Goal: Communication & Community: Answer question/provide support

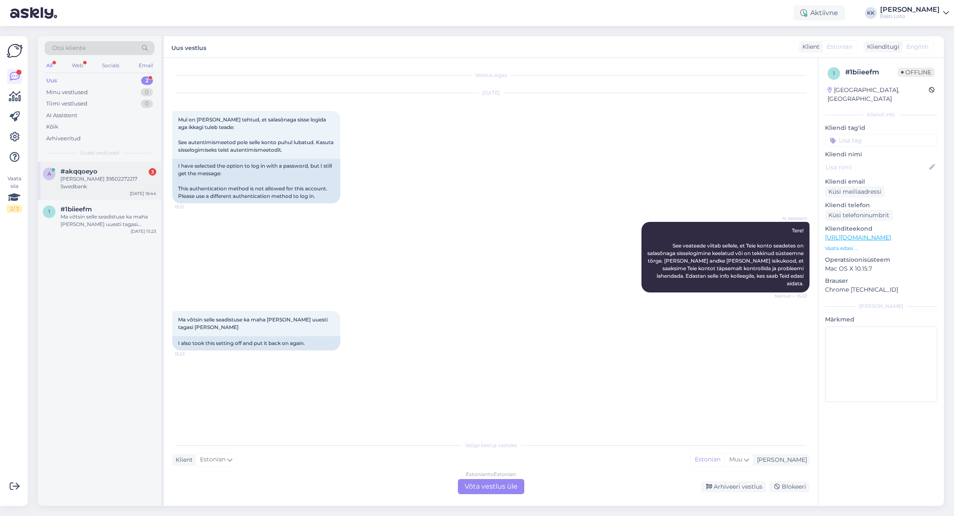
click at [70, 179] on div "[PERSON_NAME] 39502272217 Swedbank" at bounding box center [109, 182] width 96 height 15
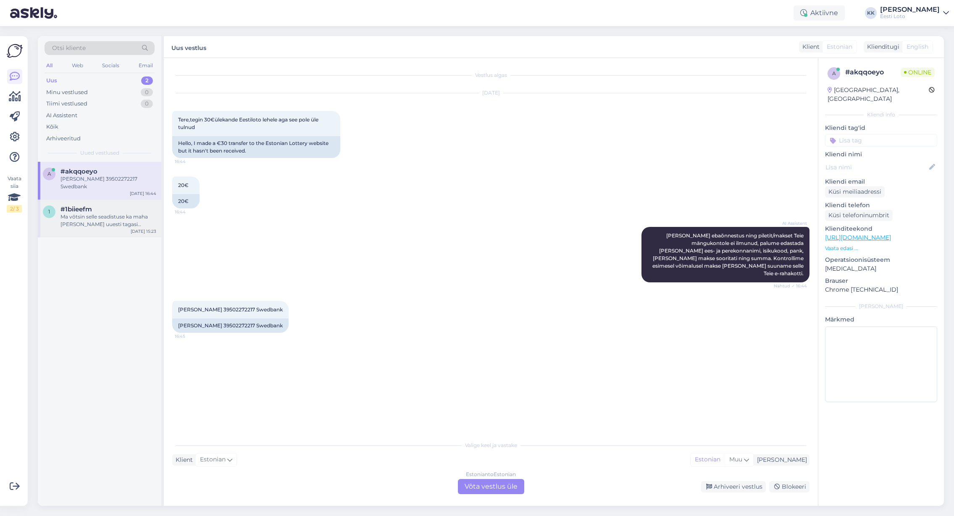
click at [72, 216] on div "Ma võtsin selle seadistuse ka maha [PERSON_NAME] uuesti tagasi [PERSON_NAME]" at bounding box center [109, 220] width 96 height 15
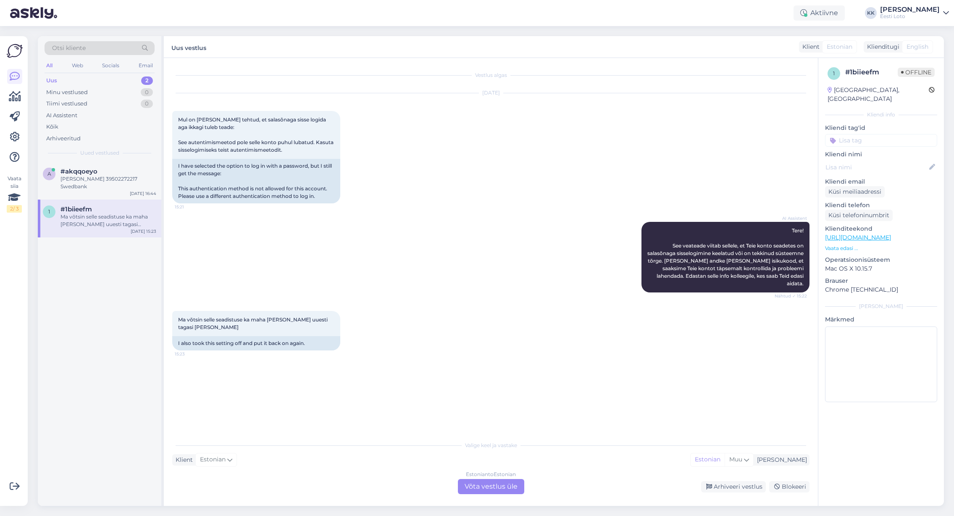
click at [106, 213] on div "Ma võtsin selle seadistuse ka maha [PERSON_NAME] uuesti tagasi [PERSON_NAME]" at bounding box center [109, 220] width 96 height 15
click at [505, 486] on div "Estonian to Estonian Võta vestlus üle" at bounding box center [491, 486] width 66 height 15
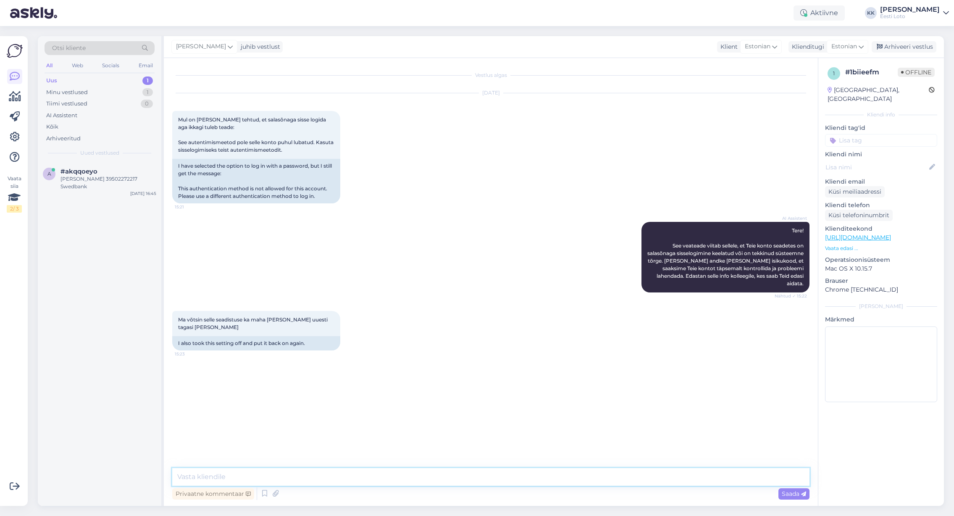
click at [374, 477] on textarea at bounding box center [490, 477] width 637 height 18
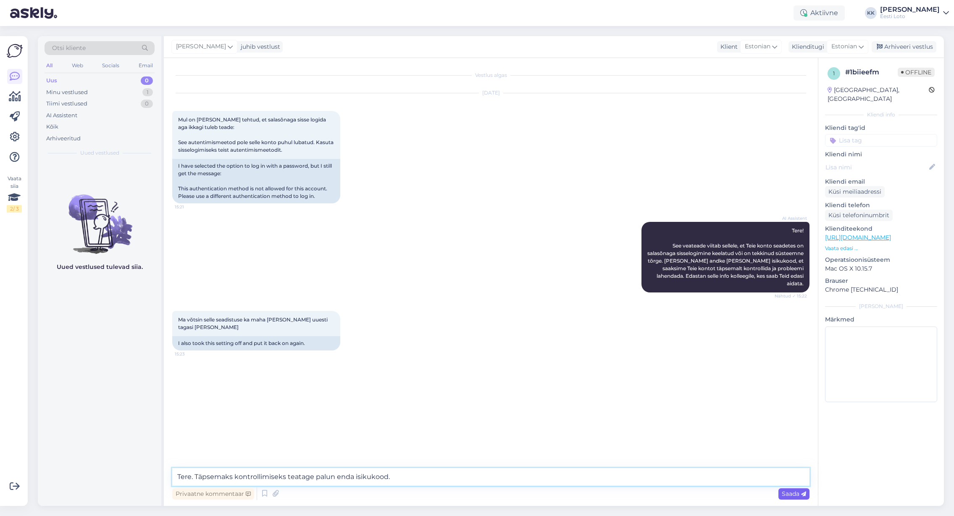
type textarea "Tere. Täpsemaks kontrollimiseks teatage palun enda isikukood."
click at [786, 493] on span "Saada" at bounding box center [794, 494] width 24 height 8
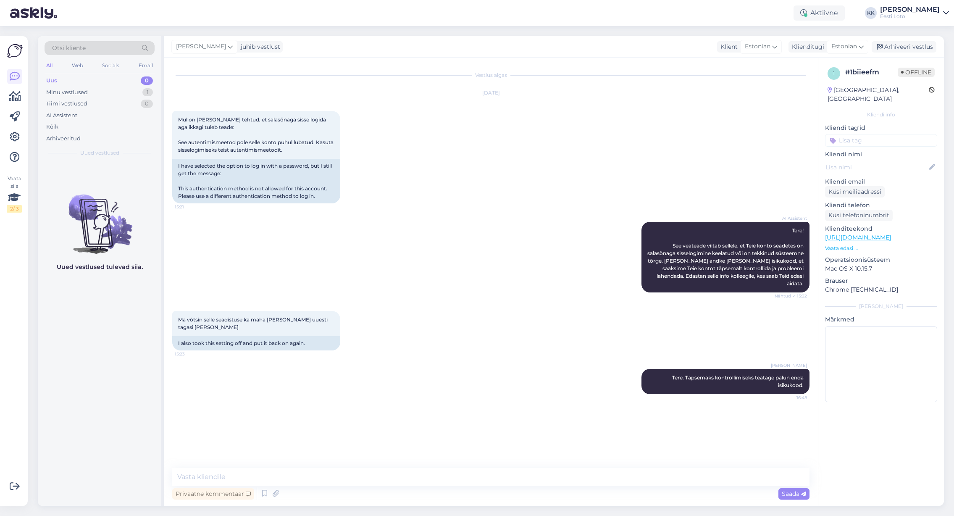
click at [890, 134] on input at bounding box center [881, 140] width 112 height 13
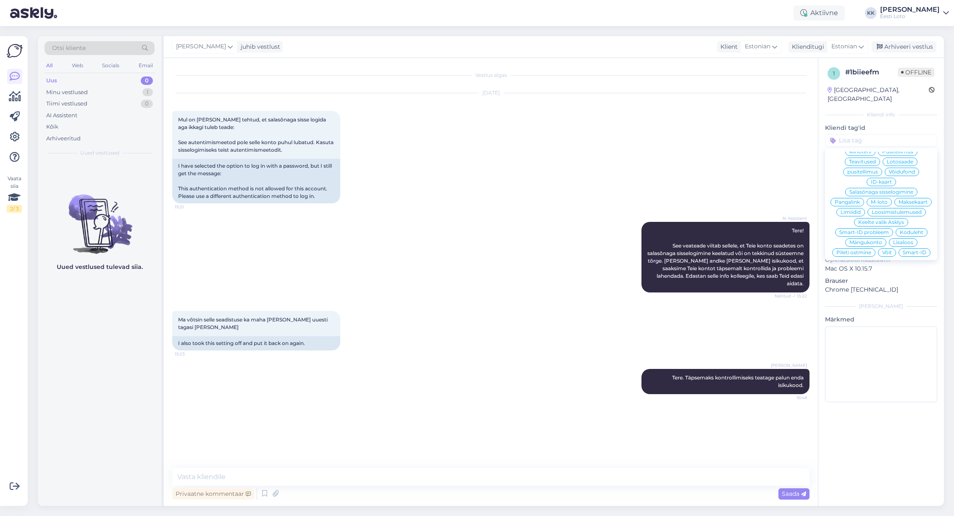
scroll to position [91, 0]
click at [916, 231] on span "Koduleht" at bounding box center [912, 233] width 24 height 5
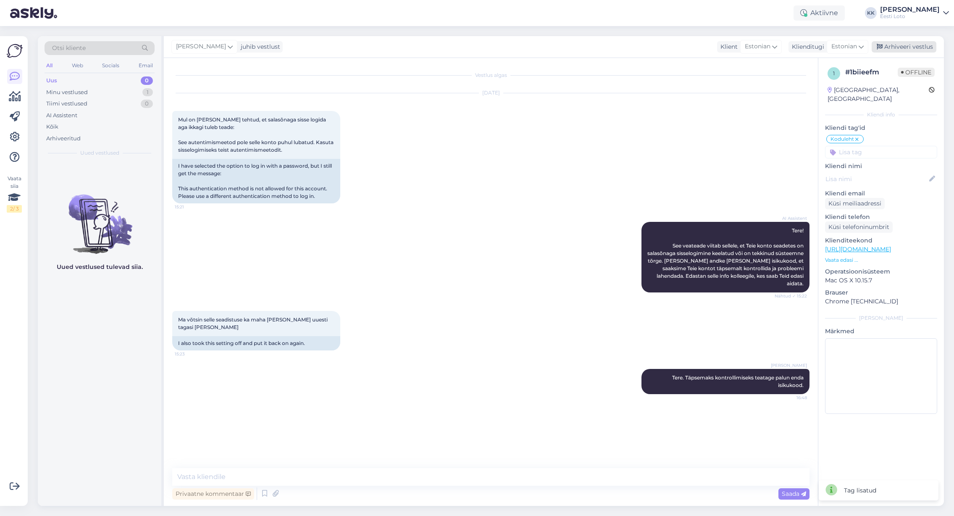
click at [887, 47] on div "Arhiveeri vestlus" at bounding box center [904, 46] width 65 height 11
click at [64, 141] on div "Arhiveeritud" at bounding box center [63, 138] width 34 height 8
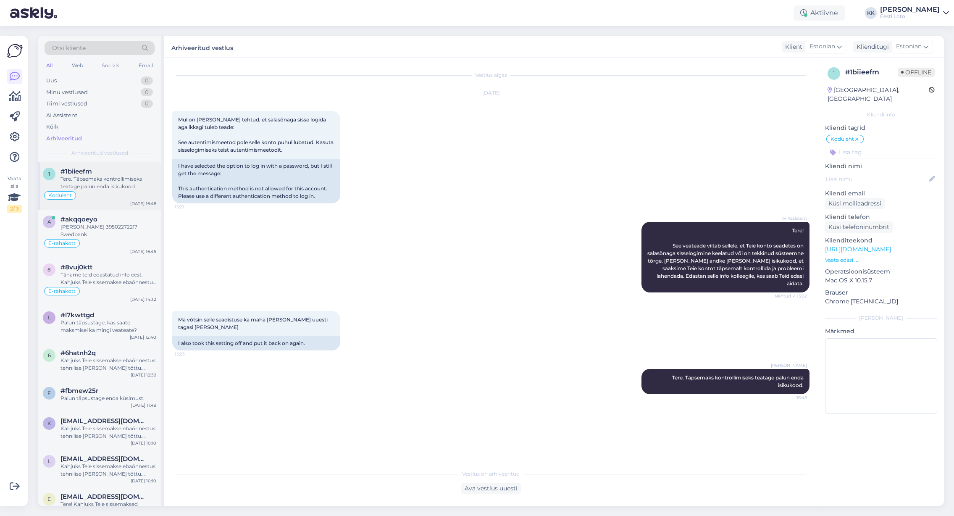
click at [110, 183] on div "Tere. Täpsemaks kontrollimiseks teatage palun enda isikukood." at bounding box center [109, 182] width 96 height 15
click at [104, 228] on div "[PERSON_NAME] 39502272217 Swedbank" at bounding box center [109, 230] width 96 height 15
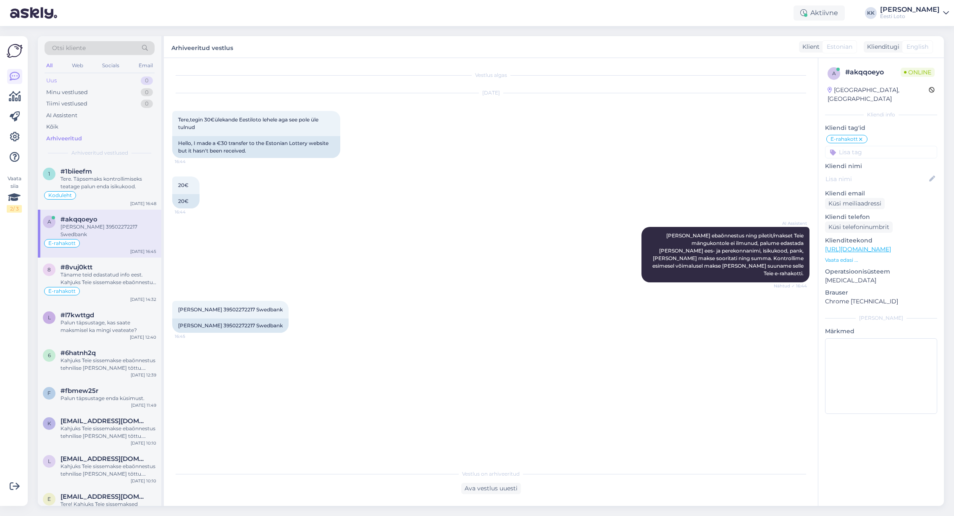
click at [85, 84] on div "Uus 0" at bounding box center [100, 81] width 110 height 12
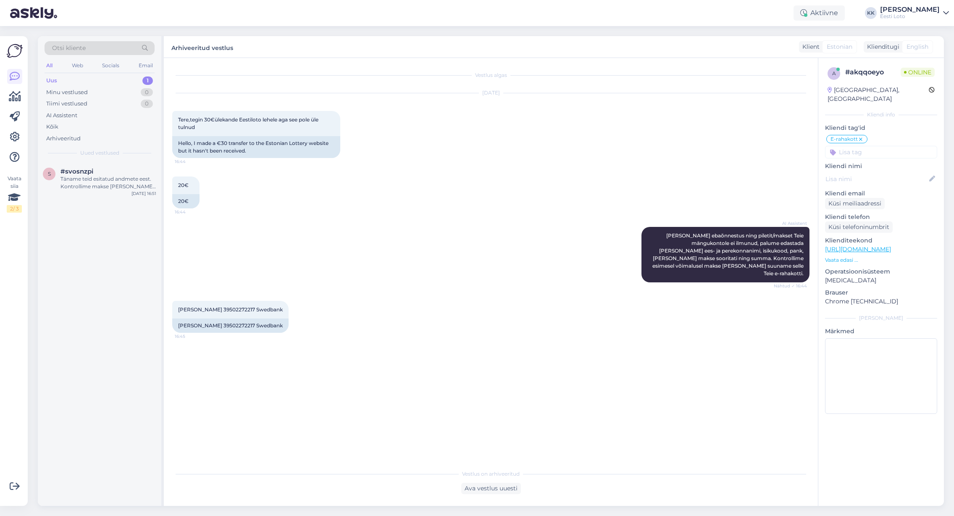
click at [87, 82] on div "Uus 1" at bounding box center [100, 81] width 110 height 12
click at [104, 173] on div "#svosnzpi" at bounding box center [109, 172] width 96 height 8
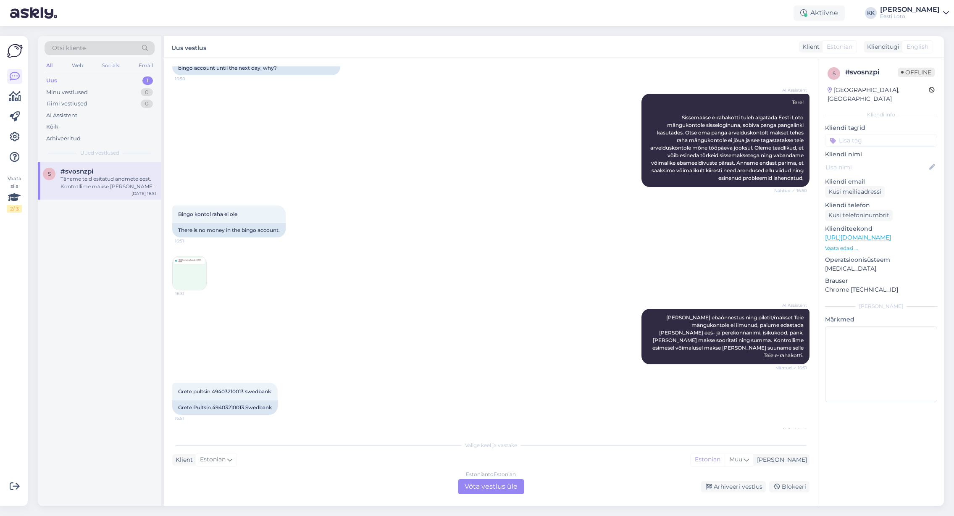
scroll to position [82, 0]
click at [478, 484] on div "Estonian to Estonian Võta vestlus üle" at bounding box center [491, 486] width 66 height 15
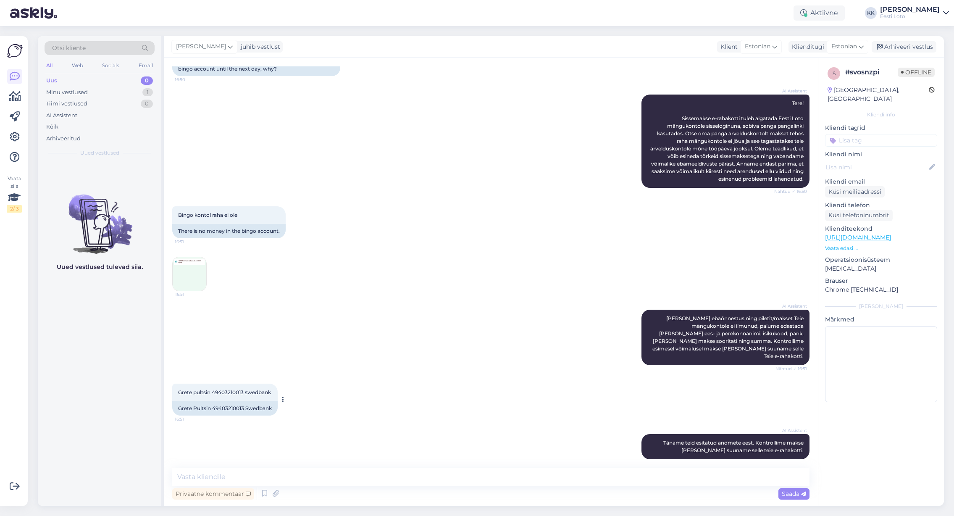
click at [232, 389] on span "Grete pultsin 49403210013 swedbank" at bounding box center [224, 392] width 93 height 6
copy span "49403210013"
click at [61, 139] on div "Arhiveeritud" at bounding box center [63, 138] width 34 height 8
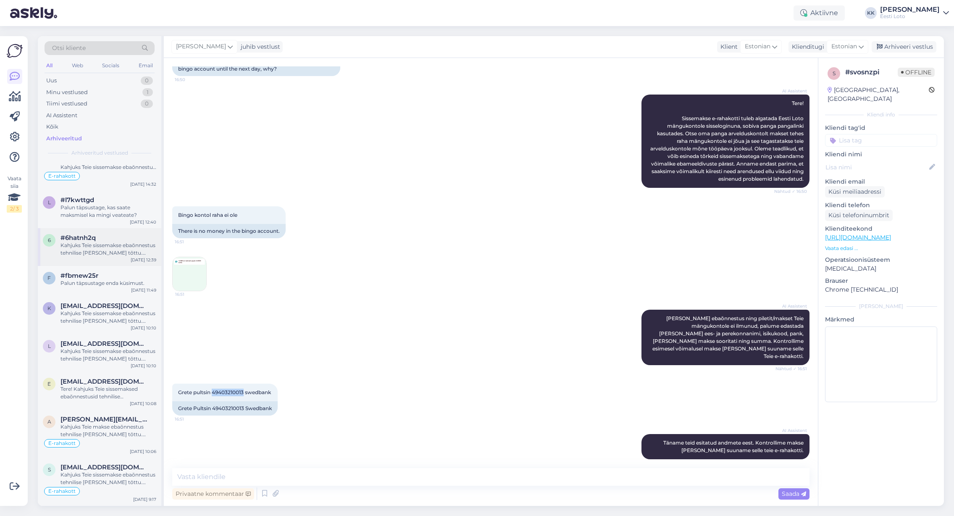
scroll to position [124, 0]
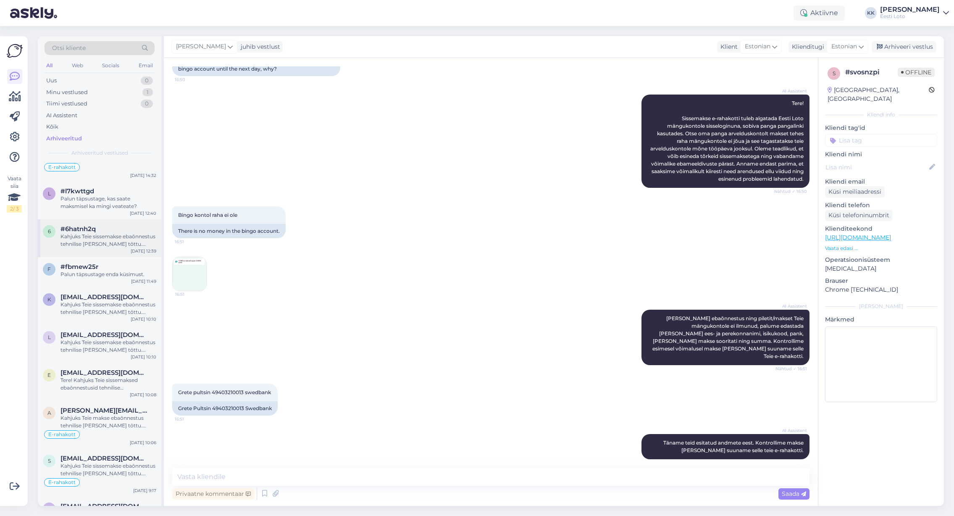
click at [102, 233] on div "Kahjuks Teie sissemakse ebaõnnestus tehnilise [PERSON_NAME] tõttu. Kontrollisim…" at bounding box center [109, 240] width 96 height 15
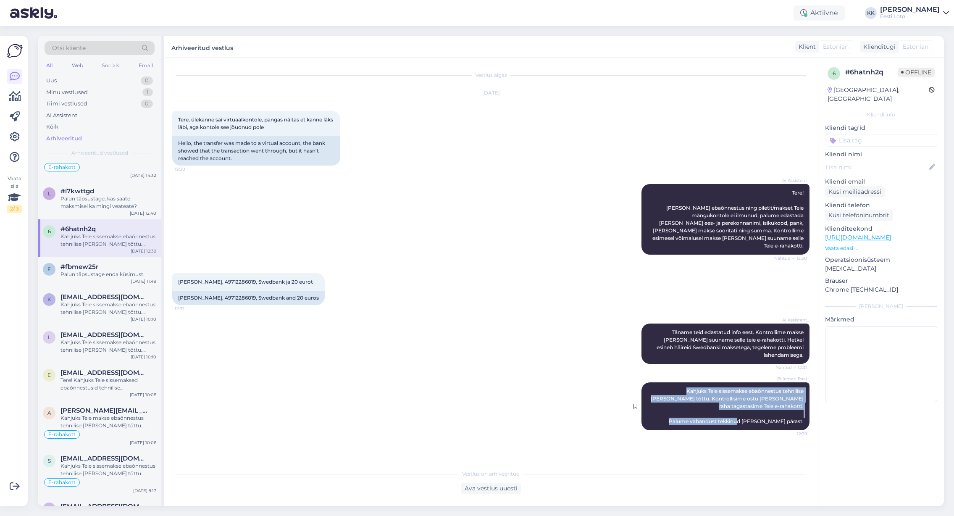
drag, startPoint x: 656, startPoint y: 376, endPoint x: 805, endPoint y: 402, distance: 151.0
click at [805, 402] on div "Pillemari Paal Kahjuks Teie sissemakse ebaõnnestus tehnilise [PERSON_NAME] tõtt…" at bounding box center [726, 406] width 168 height 48
copy span "Kahjuks Teie sissemakse ebaõnnestus tehnilise [PERSON_NAME] tõttu. Kontrollisim…"
click at [80, 93] on div "Minu vestlused" at bounding box center [67, 92] width 42 height 8
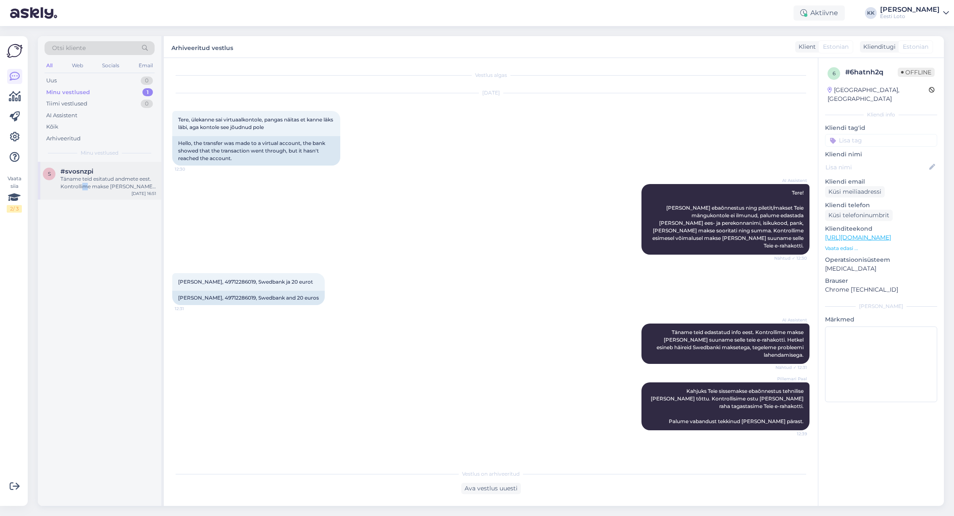
click at [85, 190] on div "Täname teid esitatud andmete eest. Kontrollime makse [PERSON_NAME] suuname sell…" at bounding box center [109, 182] width 96 height 15
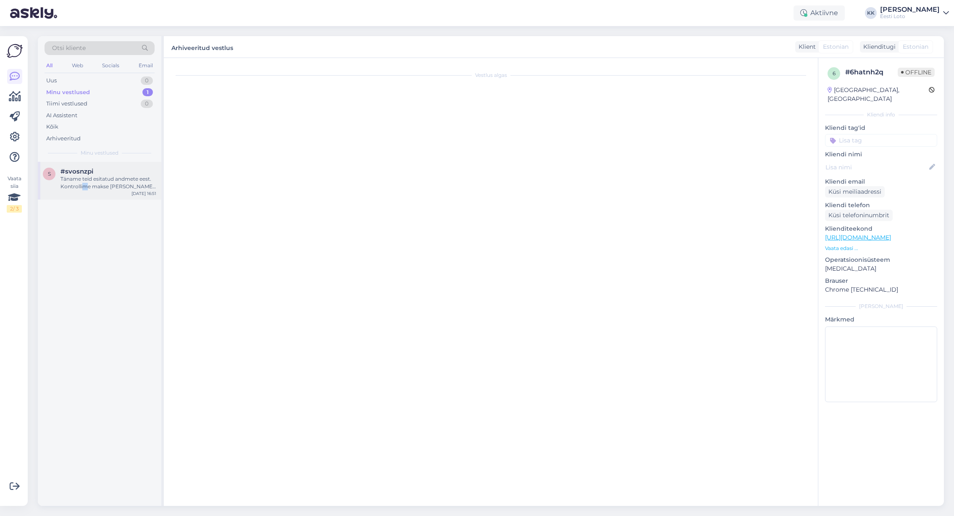
scroll to position [82, 0]
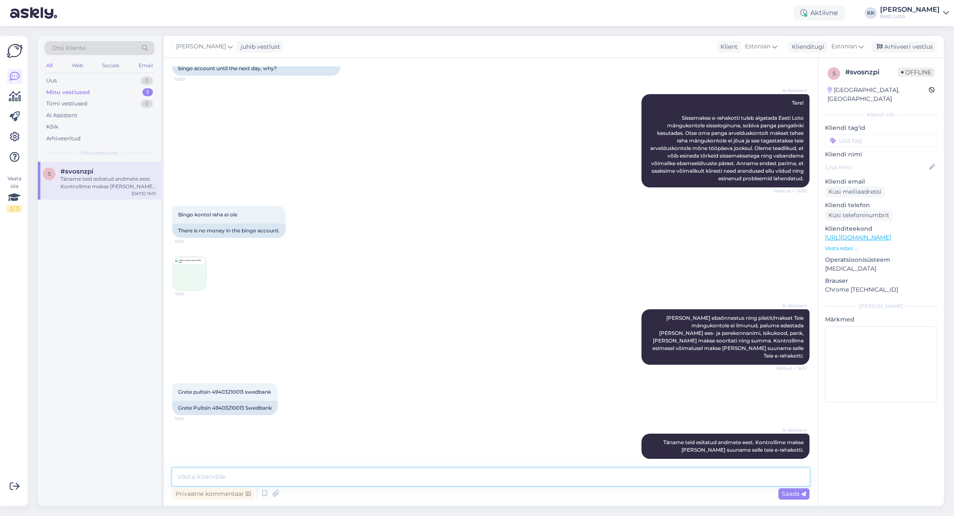
click at [433, 474] on textarea at bounding box center [490, 477] width 637 height 18
paste textarea "Kahjuks Teie sissemakse ebaõnnestus tehnilise [PERSON_NAME] tõttu. Kontrollisim…"
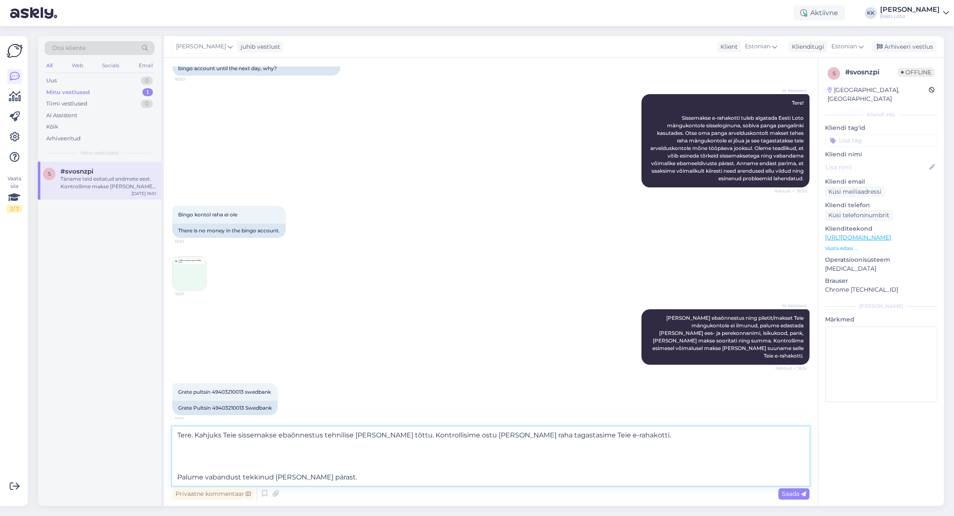
click at [176, 476] on textarea "Tere. Kahjuks Teie sissemakse ebaõnnestus tehnilise [PERSON_NAME] tõttu. Kontro…" at bounding box center [490, 456] width 637 height 59
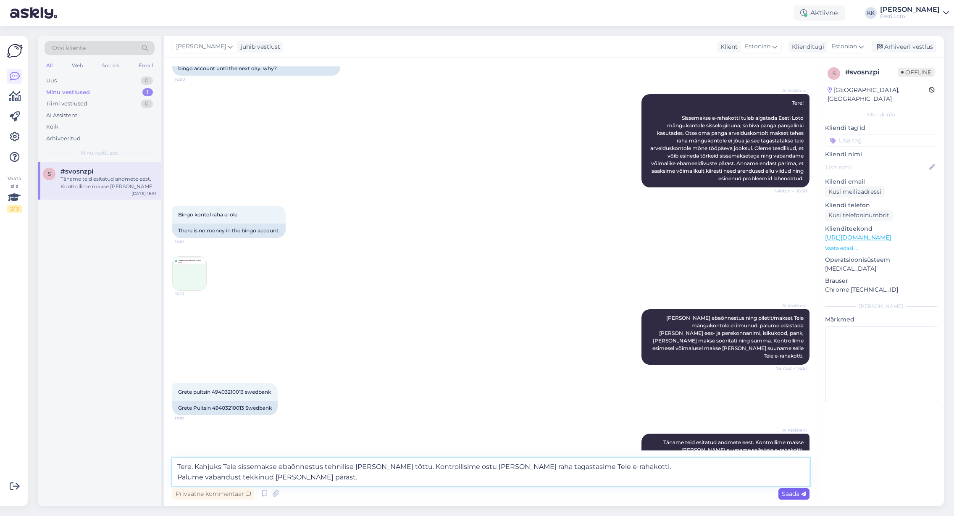
type textarea "Tere. Kahjuks Teie sissemakse ebaõnnestus tehnilise [PERSON_NAME] tõttu. Kontro…"
click at [792, 490] on span "Saada" at bounding box center [794, 494] width 24 height 8
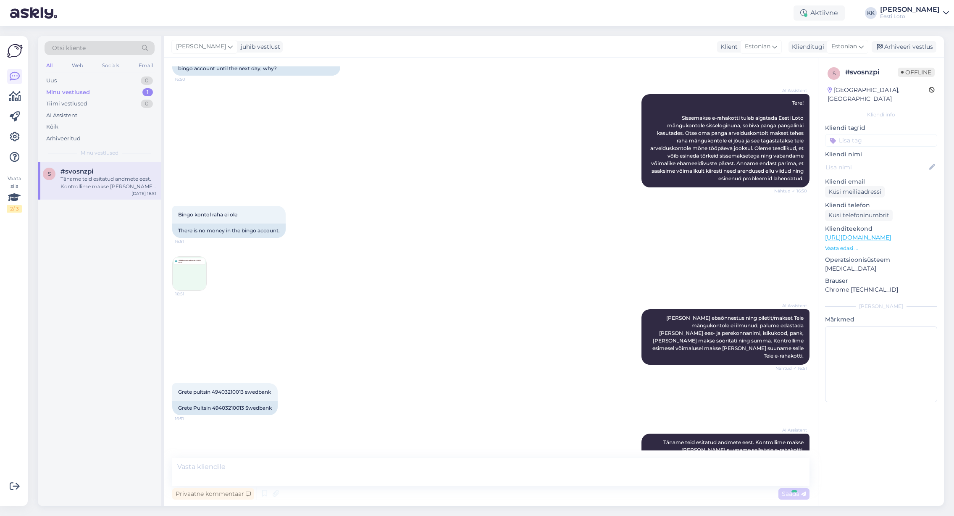
scroll to position [141, 0]
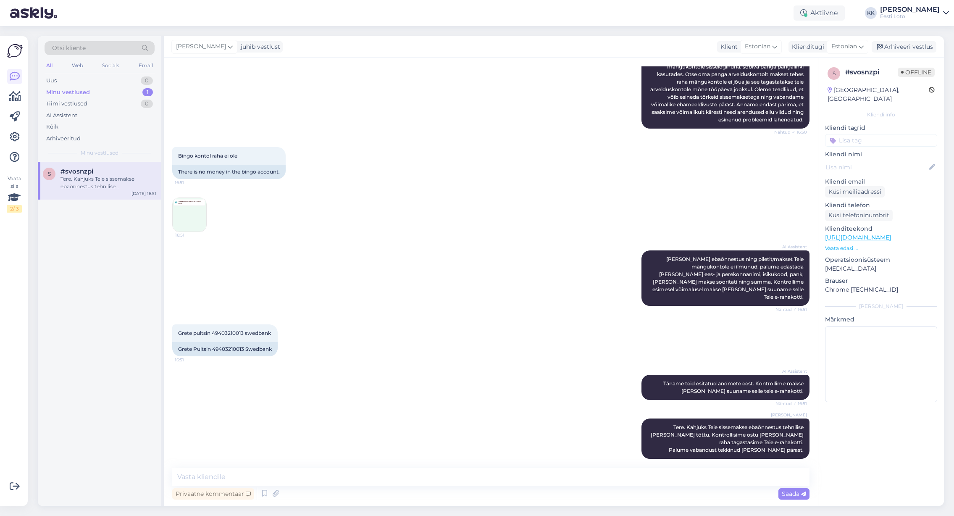
drag, startPoint x: 856, startPoint y: 132, endPoint x: 859, endPoint y: 138, distance: 7.0
click at [856, 134] on input at bounding box center [881, 140] width 112 height 13
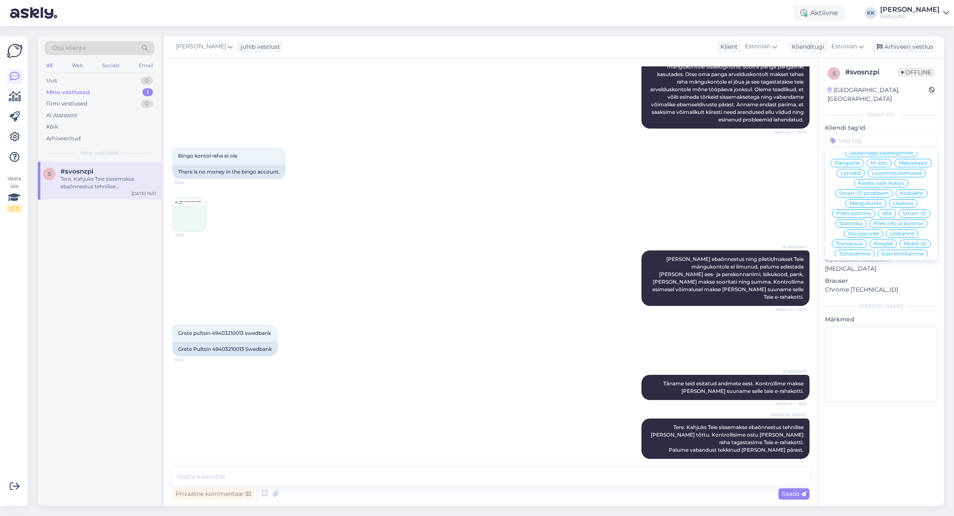
scroll to position [161, 0]
click at [893, 251] on div "E-rahakott" at bounding box center [882, 255] width 36 height 8
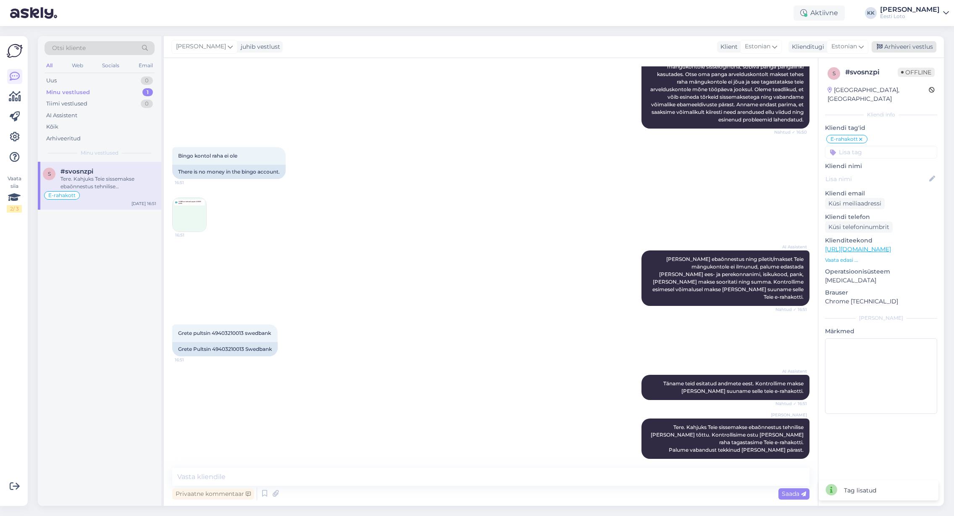
click at [911, 47] on div "Arhiveeri vestlus" at bounding box center [904, 46] width 65 height 11
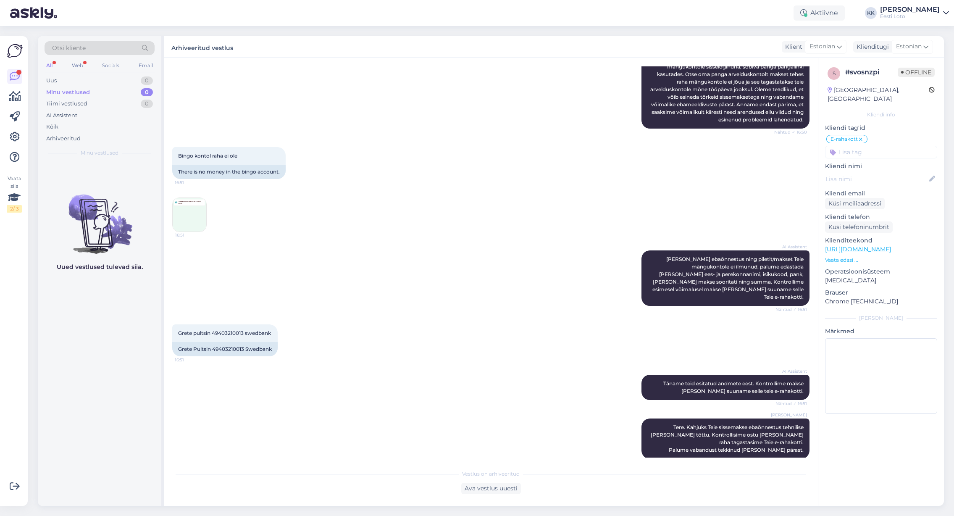
scroll to position [144, 0]
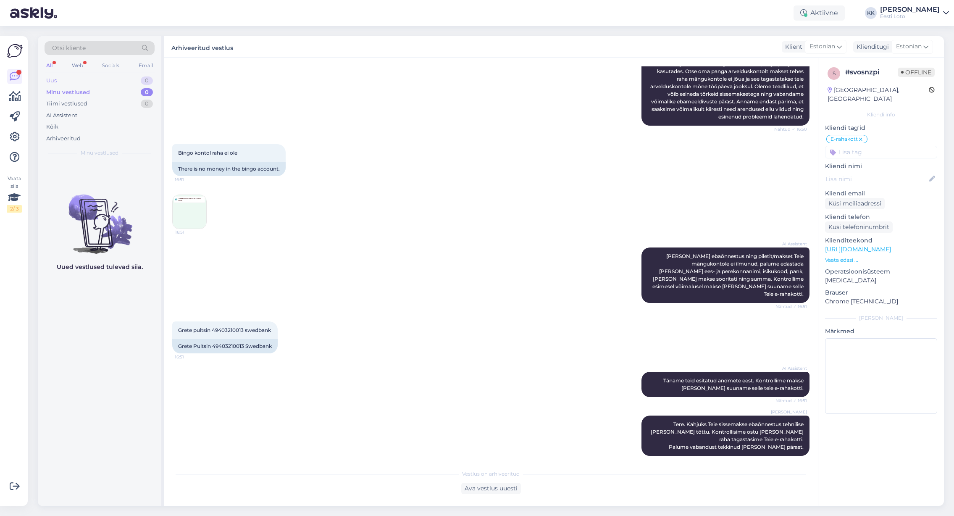
click at [86, 81] on div "Uus 0" at bounding box center [100, 81] width 110 height 12
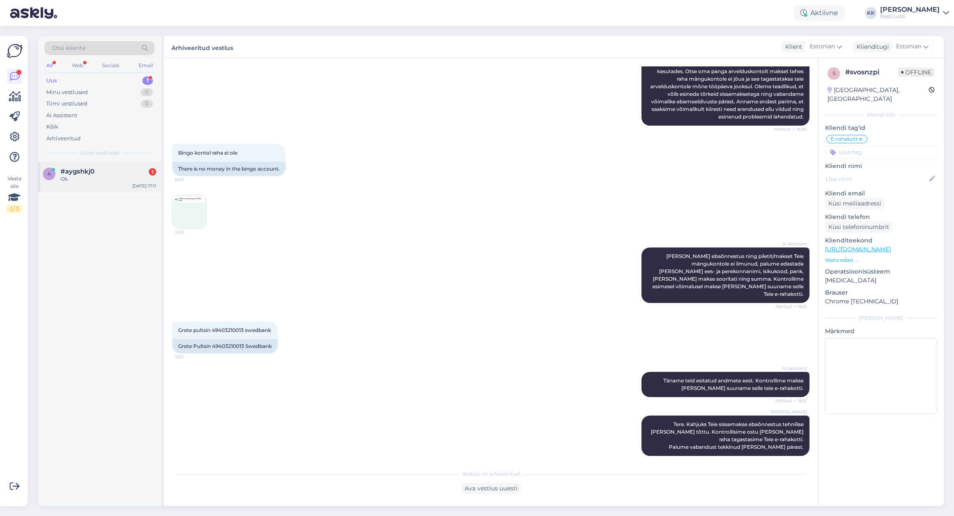
click at [77, 177] on div "Ok." at bounding box center [109, 179] width 96 height 8
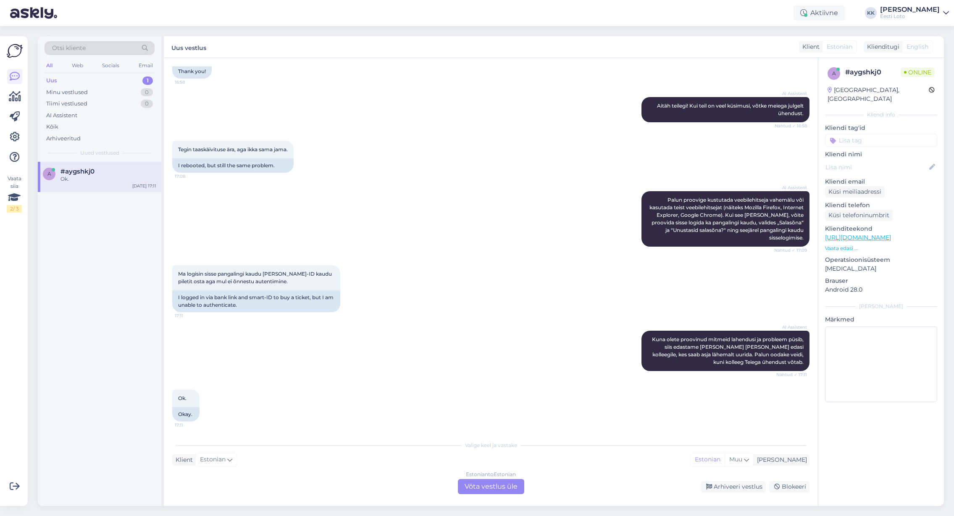
scroll to position [292, 0]
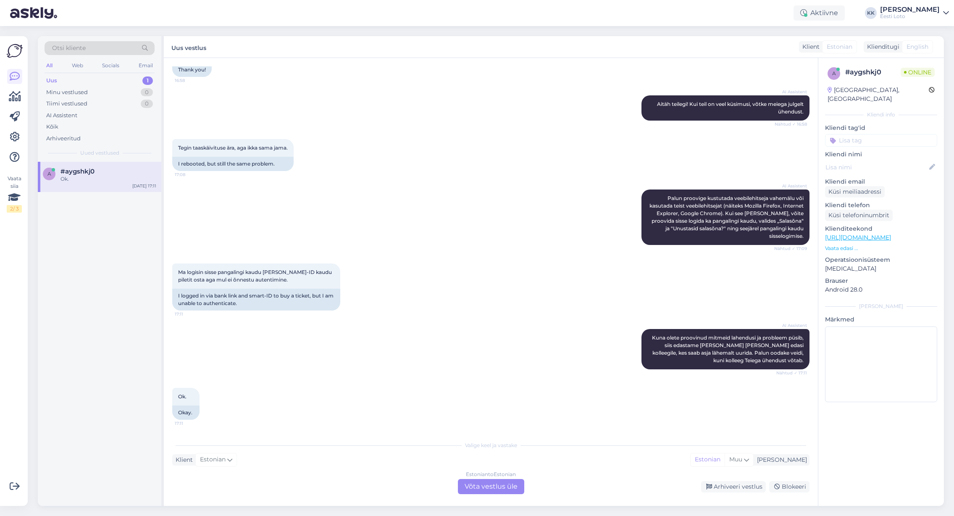
click at [475, 486] on div "Estonian to Estonian Võta vestlus üle" at bounding box center [491, 486] width 66 height 15
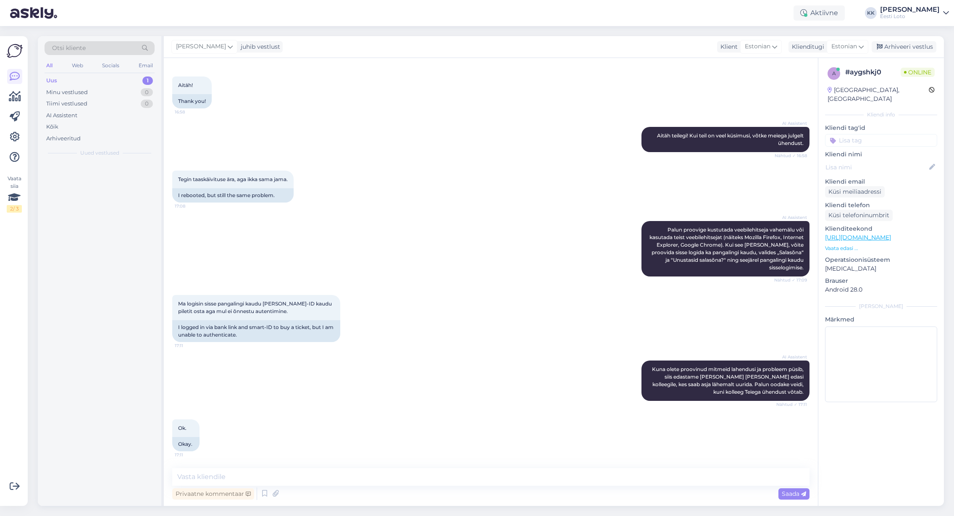
scroll to position [261, 0]
click at [294, 475] on textarea at bounding box center [490, 477] width 637 height 18
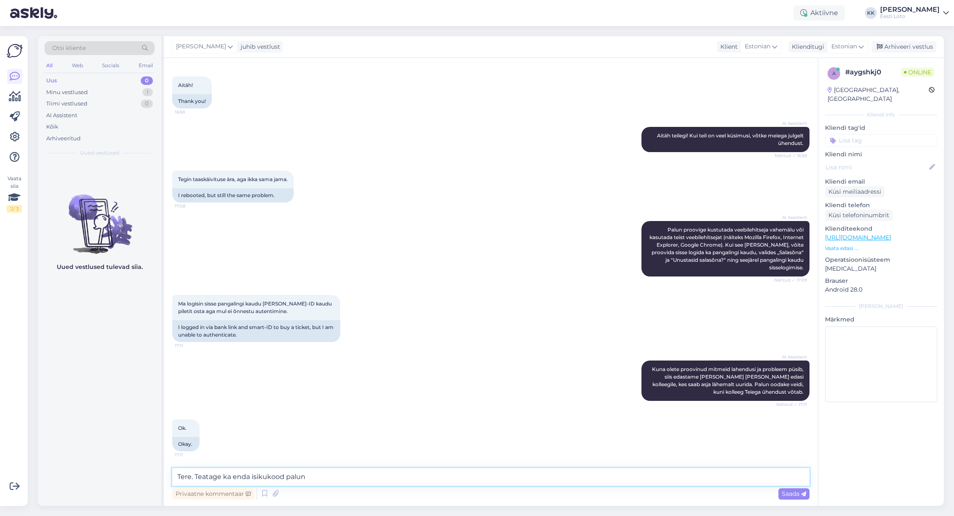
type textarea "Tere. Teatage ka enda isikukood palun."
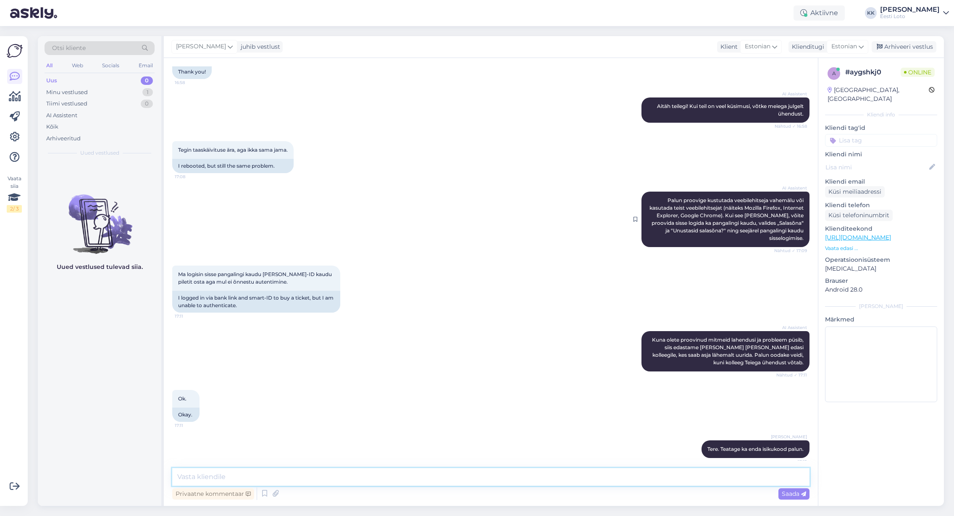
scroll to position [297, 0]
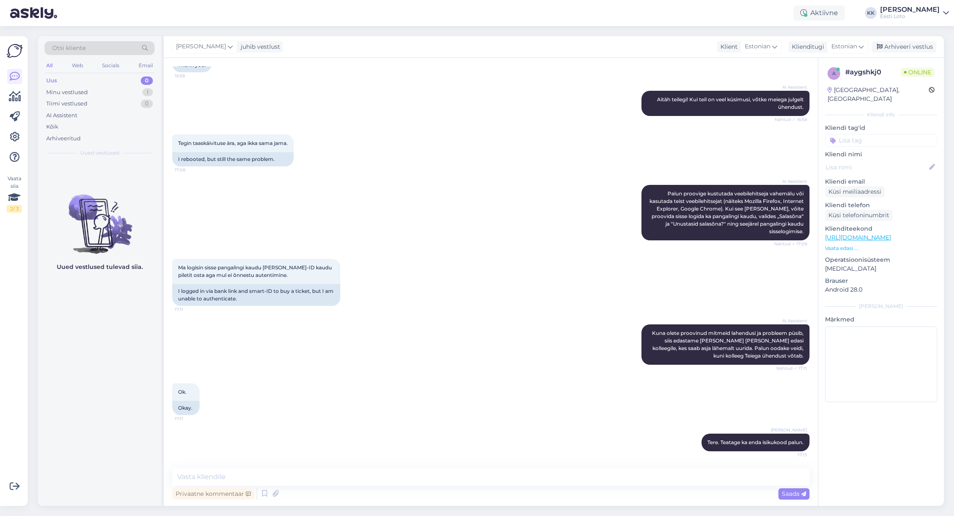
click at [890, 134] on input at bounding box center [881, 140] width 112 height 13
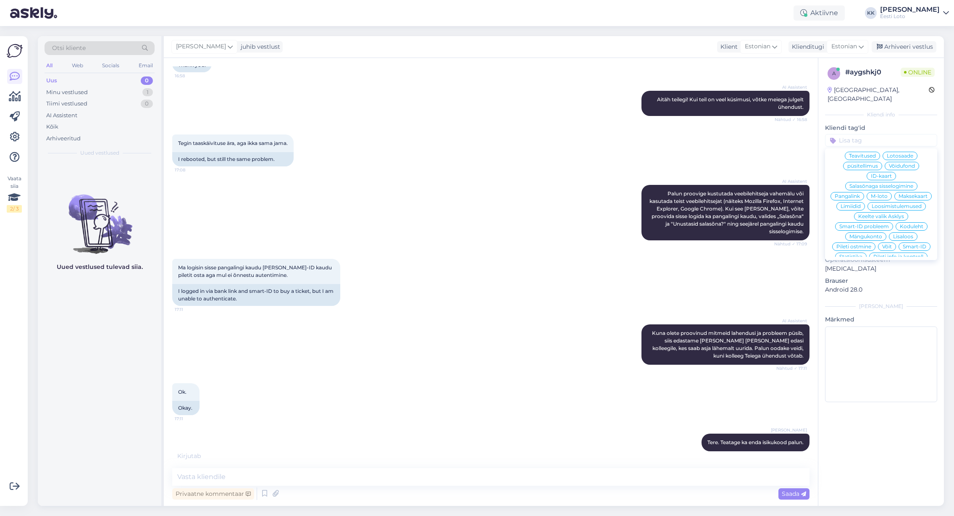
scroll to position [116, 0]
click at [916, 225] on div "Smart-ID" at bounding box center [915, 229] width 32 height 8
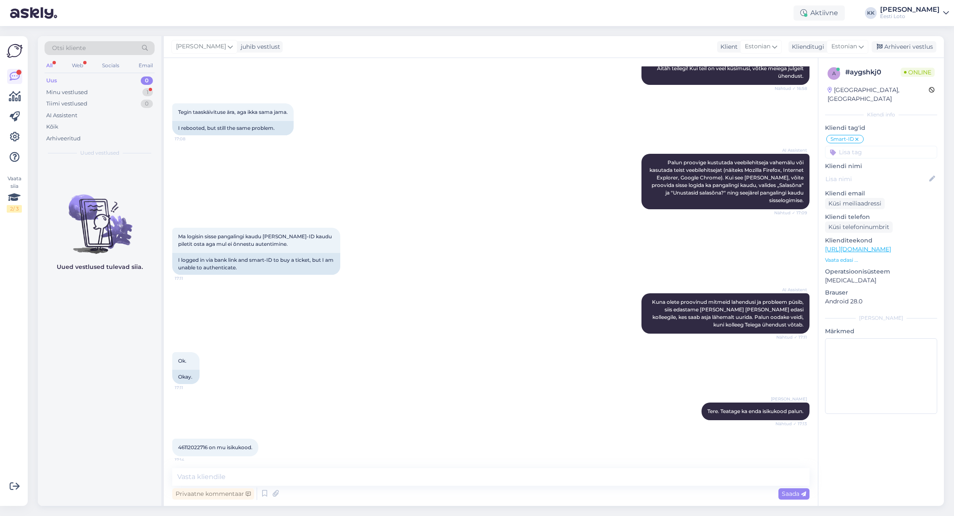
scroll to position [327, 0]
click at [197, 446] on span "46112022716 on mu isikukood." at bounding box center [215, 448] width 74 height 6
drag, startPoint x: 197, startPoint y: 447, endPoint x: 213, endPoint y: 443, distance: 16.7
click at [197, 447] on span "46112022716 on mu isikukood." at bounding box center [215, 448] width 74 height 6
copy span "46112022716"
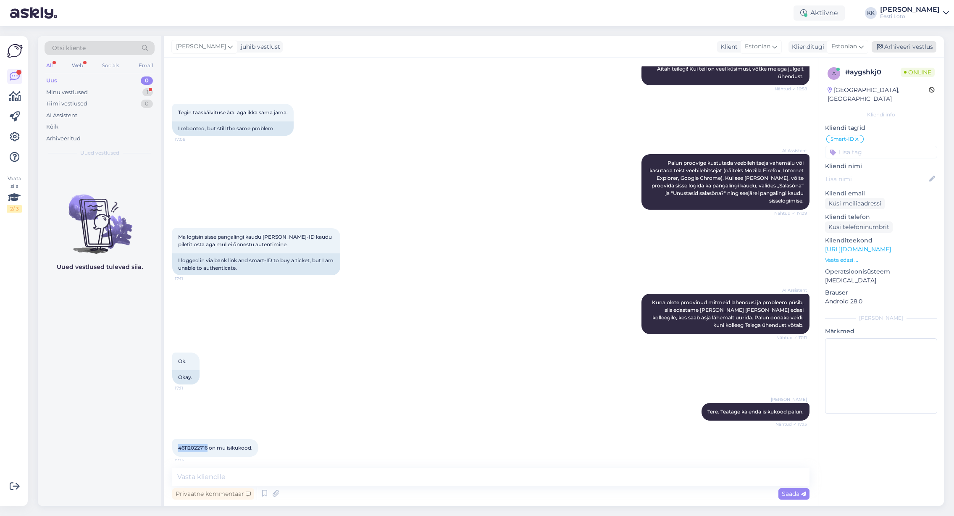
click at [904, 45] on div "Arhiveeri vestlus" at bounding box center [904, 46] width 65 height 11
click at [360, 182] on div "AI Assistent [PERSON_NAME] proovige kustutada veebilehitseja vahemälu või kasut…" at bounding box center [490, 182] width 637 height 74
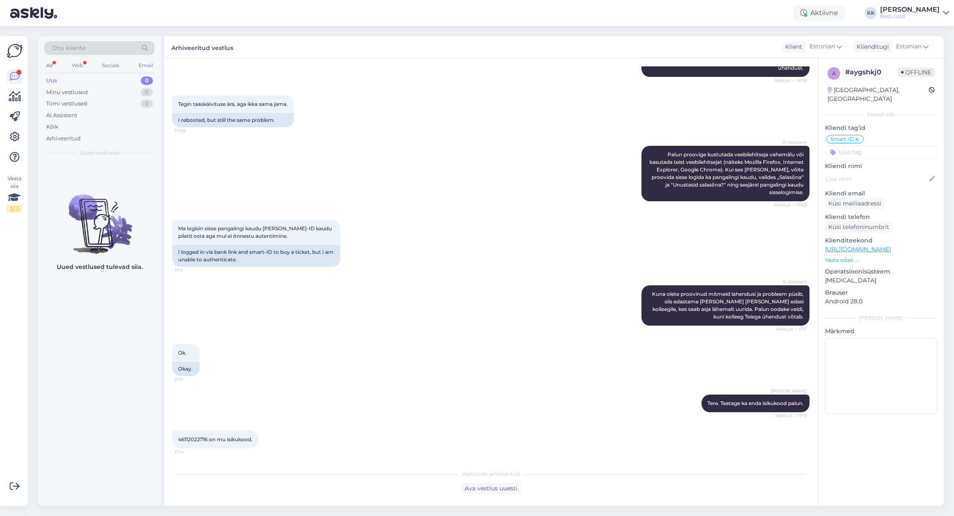
scroll to position [333, 0]
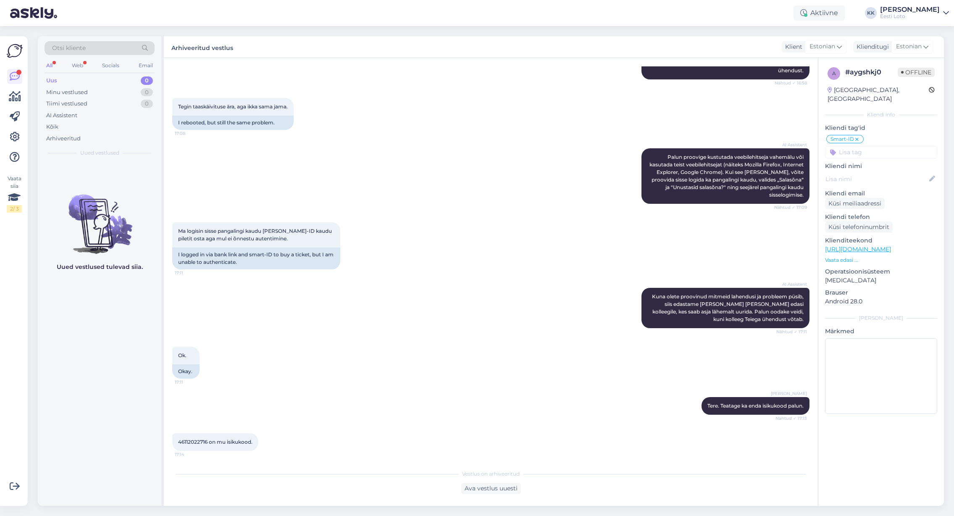
click at [66, 79] on div "Uus 0" at bounding box center [100, 81] width 110 height 12
click at [69, 93] on div "Minu vestlused" at bounding box center [67, 92] width 42 height 8
click at [69, 84] on div "Uus 0" at bounding box center [100, 81] width 110 height 12
click at [484, 488] on div "Ava vestlus uuesti" at bounding box center [491, 488] width 60 height 11
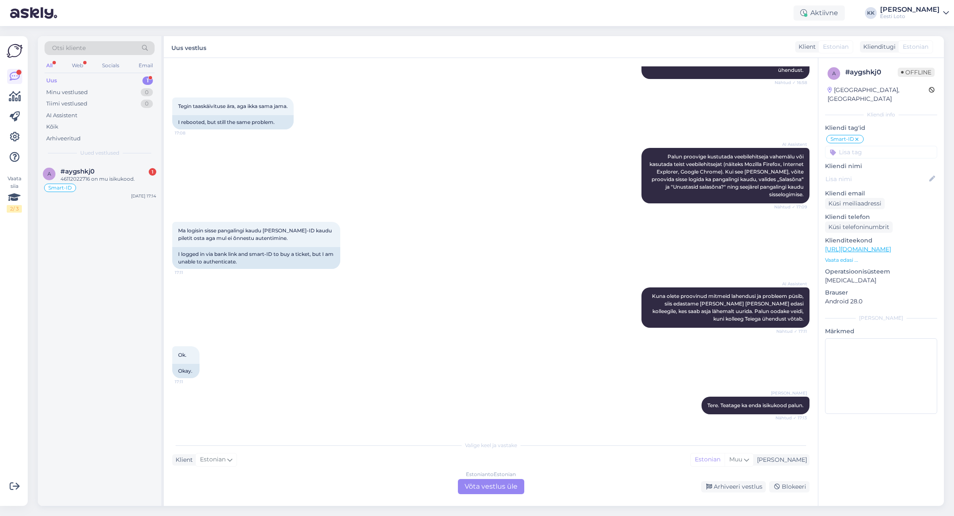
scroll to position [364, 0]
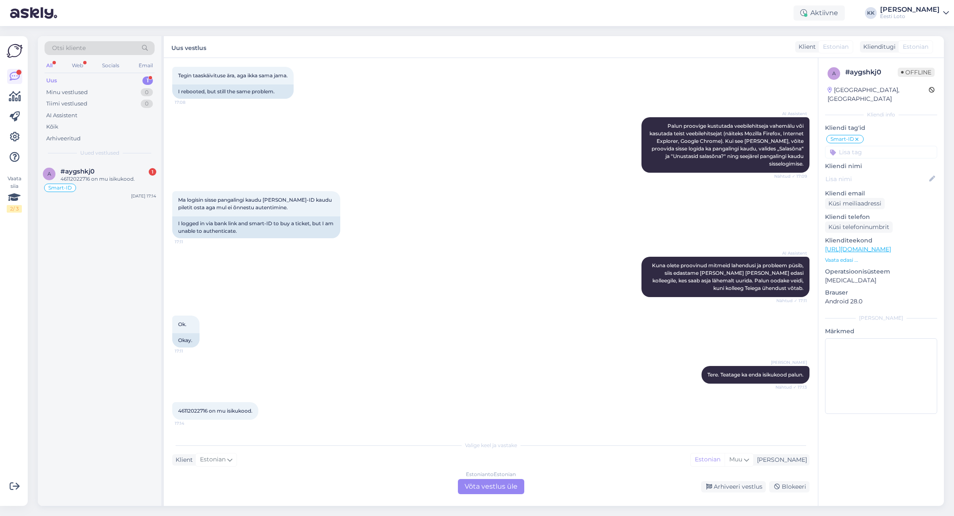
click at [489, 487] on div "Estonian to Estonian Võta vestlus üle" at bounding box center [491, 486] width 66 height 15
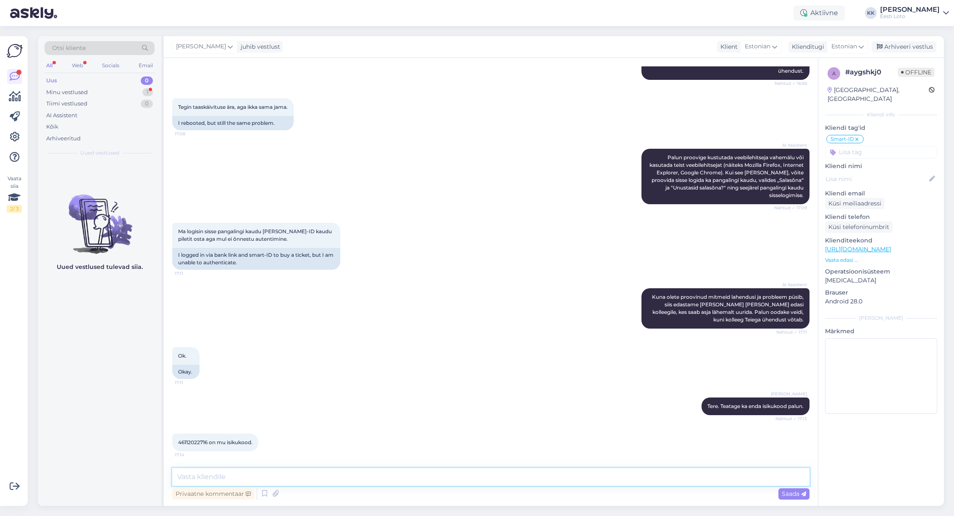
drag, startPoint x: 415, startPoint y: 477, endPoint x: 389, endPoint y: 475, distance: 26.1
click at [415, 477] on textarea at bounding box center [490, 477] width 637 height 18
click at [184, 477] on textarea "Teefoni vestluse jätkuks saadan Teile Smart-ID abiliini kontakti" at bounding box center [490, 477] width 637 height 18
drag, startPoint x: 205, startPoint y: 477, endPoint x: 223, endPoint y: 485, distance: 19.9
click at [205, 477] on textarea "Telefoni vestluse jätkuks saadan Teile Smart-ID abiliini kontakti" at bounding box center [490, 477] width 637 height 18
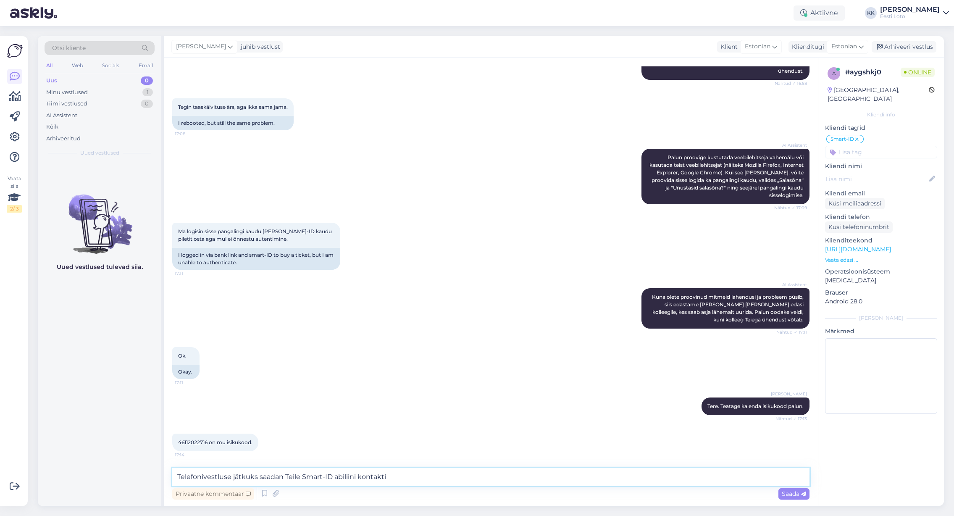
click at [415, 477] on textarea "Telefonivestluse jätkuks saadan Teile Smart-ID abiliini kontakti" at bounding box center [490, 477] width 637 height 18
paste textarea "[PHONE_NUMBER]"
type textarea "Telefonivestluse jätkuks saadan Teile Smart-ID abiliini kontakti [PHONE_NUMBER]."
click at [790, 493] on span "Saada" at bounding box center [794, 494] width 24 height 8
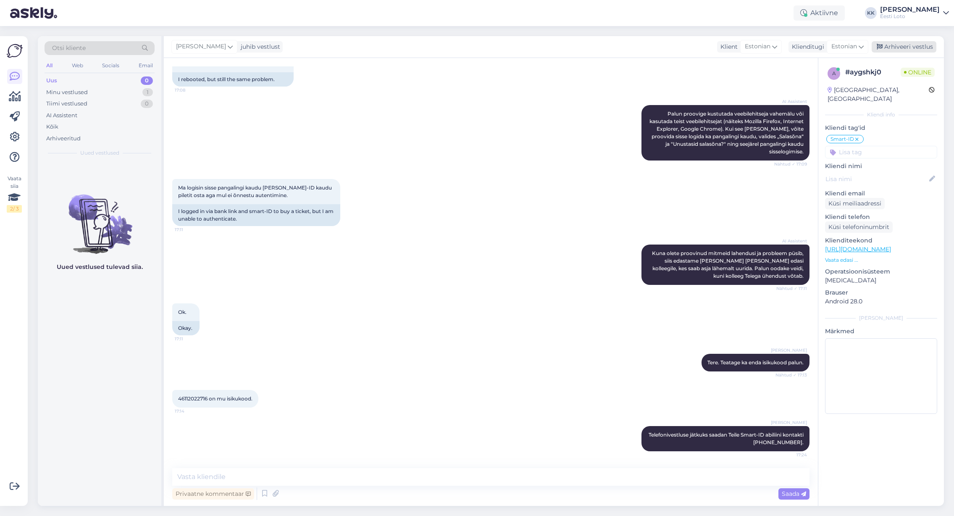
click at [896, 47] on div "Arhiveeri vestlus" at bounding box center [904, 46] width 65 height 11
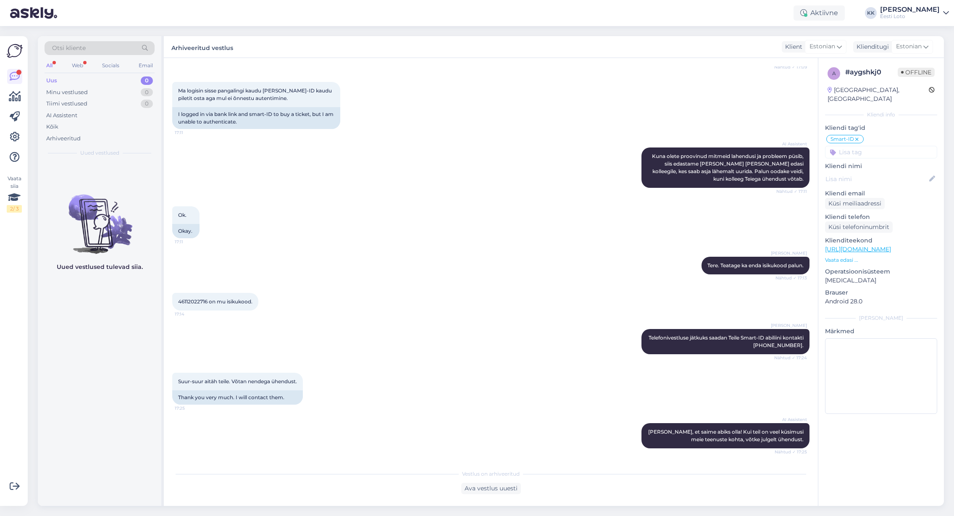
scroll to position [568, 0]
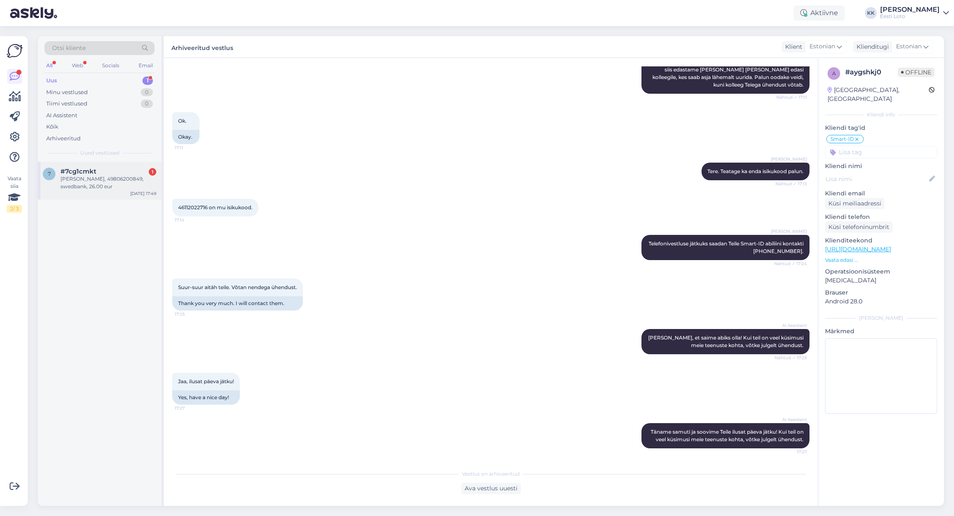
click at [102, 184] on div "[PERSON_NAME], 49806200849, swedbank, 26.00 eur" at bounding box center [109, 182] width 96 height 15
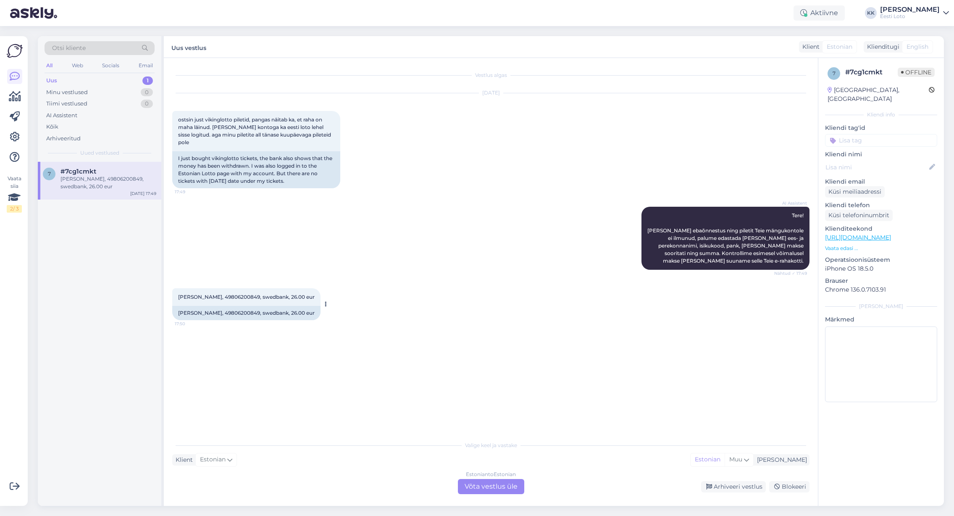
click at [238, 294] on span "[PERSON_NAME], 49806200849, swedbank, 26.00 eur" at bounding box center [246, 297] width 137 height 6
drag, startPoint x: 238, startPoint y: 290, endPoint x: 284, endPoint y: 296, distance: 46.7
click at [238, 294] on span "[PERSON_NAME], 49806200849, swedbank, 26.00 eur" at bounding box center [246, 297] width 137 height 6
copy span "49806200849"
click at [94, 177] on div "Attachment" at bounding box center [109, 179] width 96 height 8
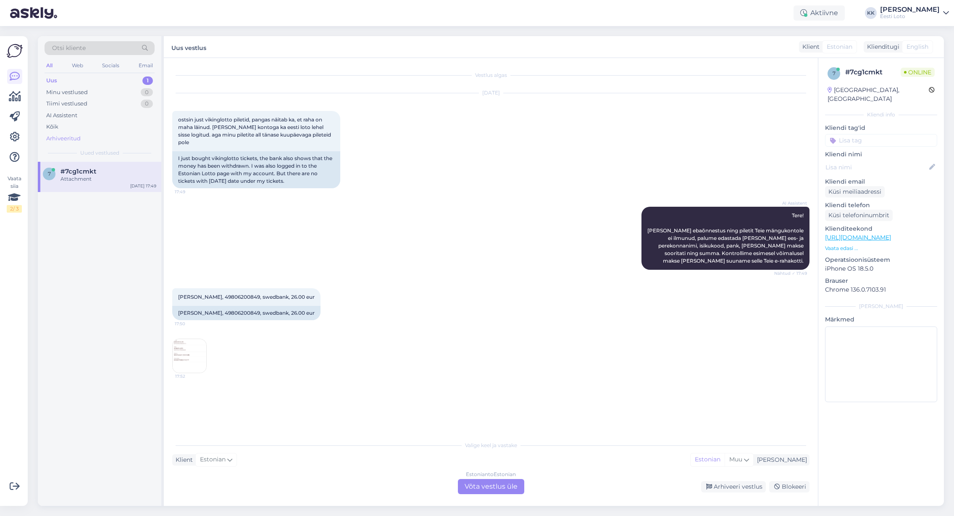
click at [79, 137] on div "Arhiveeritud" at bounding box center [63, 138] width 34 height 8
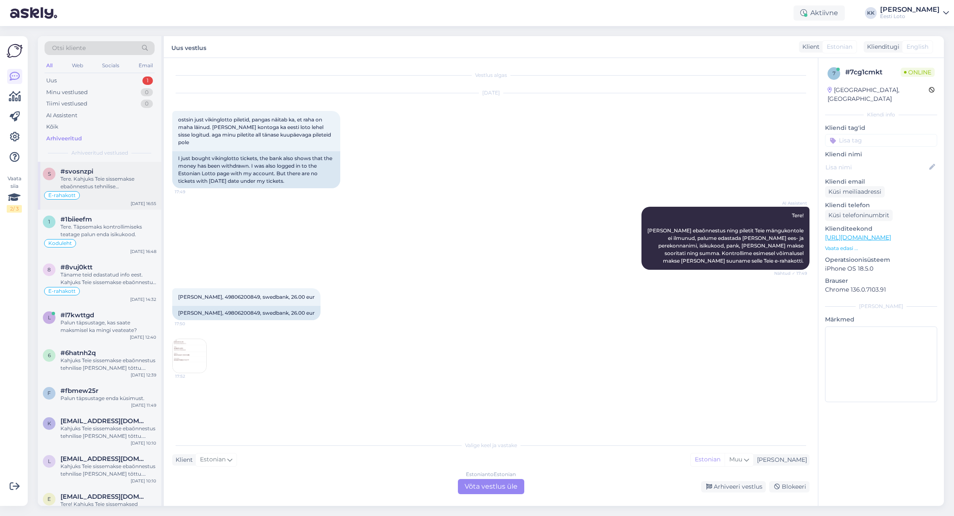
click at [105, 184] on div "Tere. Kahjuks Teie sissemakse ebaõnnestus tehnilise [PERSON_NAME] tõttu. Kontro…" at bounding box center [109, 182] width 96 height 15
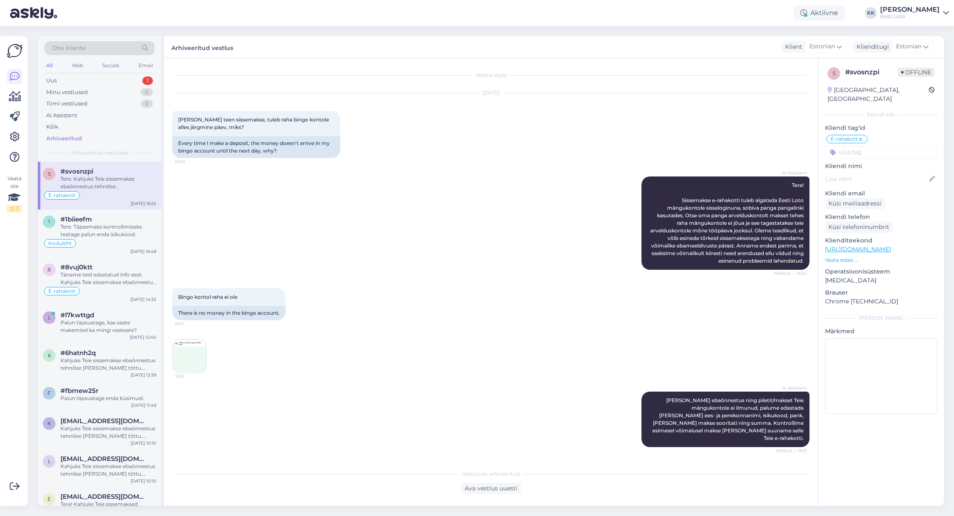
scroll to position [144, 0]
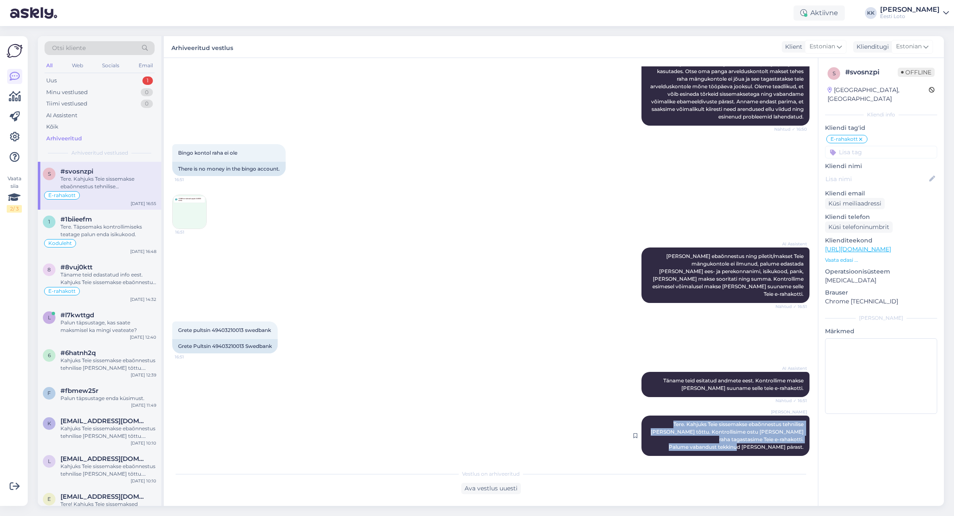
drag, startPoint x: 805, startPoint y: 441, endPoint x: 646, endPoint y: 412, distance: 161.4
click at [646, 416] on div "[PERSON_NAME] Tere. Kahjuks Teie sissemakse ebaõnnestus tehnilise [PERSON_NAME]…" at bounding box center [726, 436] width 168 height 40
copy span "Tere. Kahjuks Teie sissemakse ebaõnnestus tehnilise [PERSON_NAME] tõttu. Kontro…"
drag, startPoint x: 78, startPoint y: 80, endPoint x: 83, endPoint y: 84, distance: 6.0
click at [78, 80] on div "Uus 1" at bounding box center [100, 81] width 110 height 12
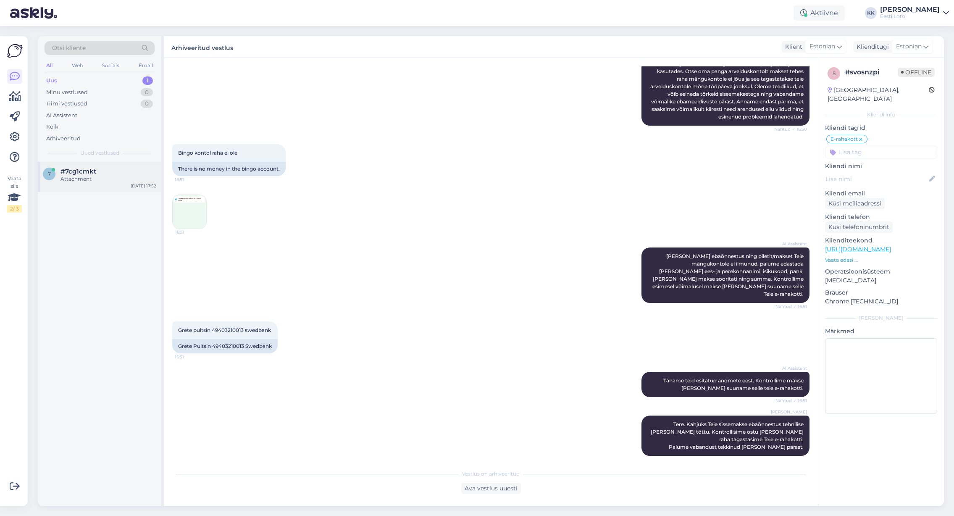
click at [84, 178] on div "Attachment" at bounding box center [109, 179] width 96 height 8
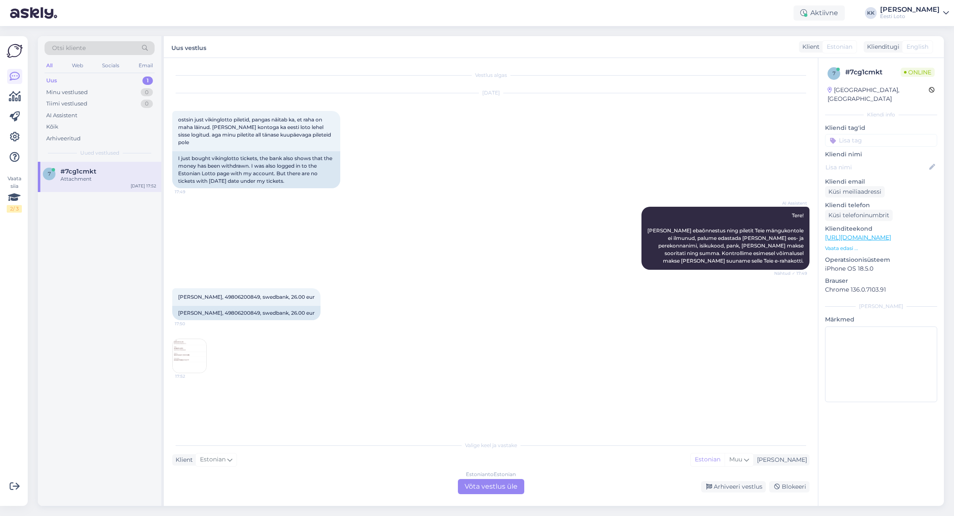
scroll to position [0, 0]
click at [502, 487] on div "Estonian to Estonian Võta vestlus üle" at bounding box center [491, 486] width 66 height 15
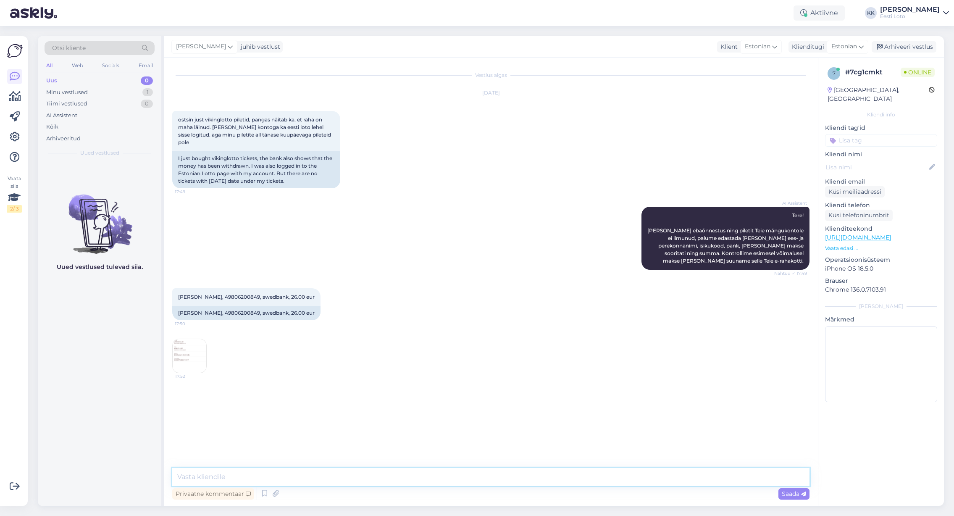
click at [480, 477] on textarea at bounding box center [490, 477] width 637 height 18
paste textarea "Tere. Kahjuks Teie sissemakse ebaõnnestus tehnilise [PERSON_NAME] tõttu. Kontro…"
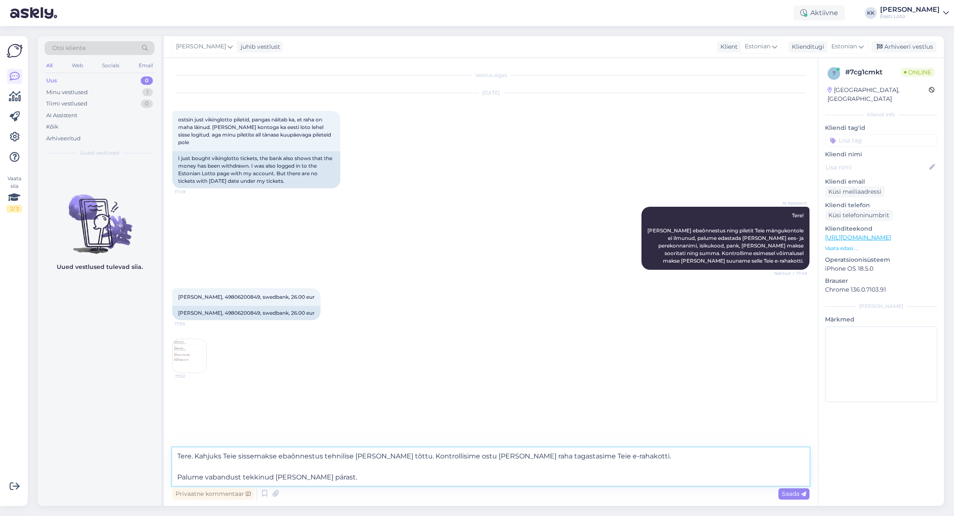
click at [179, 477] on textarea "Tere. Kahjuks Teie sissemakse ebaõnnestus tehnilise [PERSON_NAME] tõttu. Kontro…" at bounding box center [490, 467] width 637 height 38
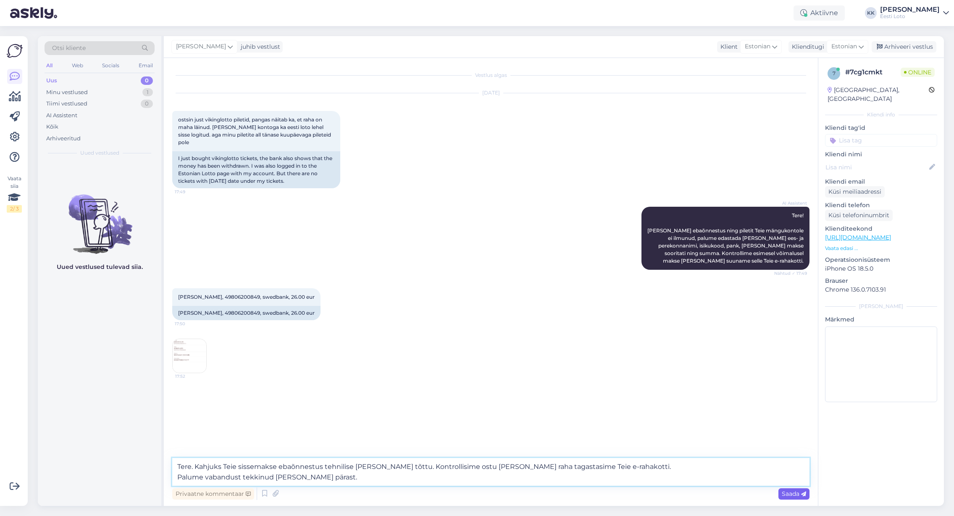
type textarea "Tere. Kahjuks Teie sissemakse ebaõnnestus tehnilise [PERSON_NAME] tõttu. Kontro…"
click at [787, 494] on span "Saada" at bounding box center [794, 494] width 24 height 8
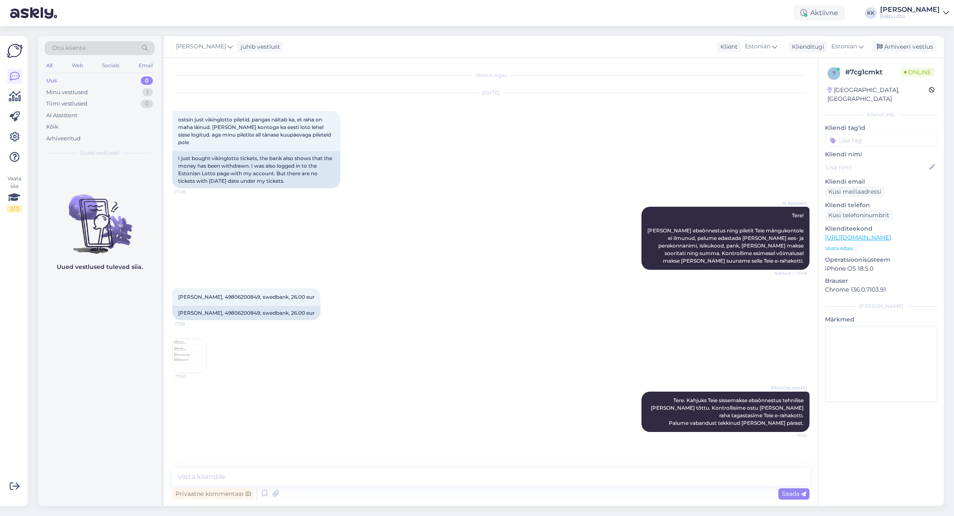
click at [863, 134] on input at bounding box center [881, 140] width 112 height 13
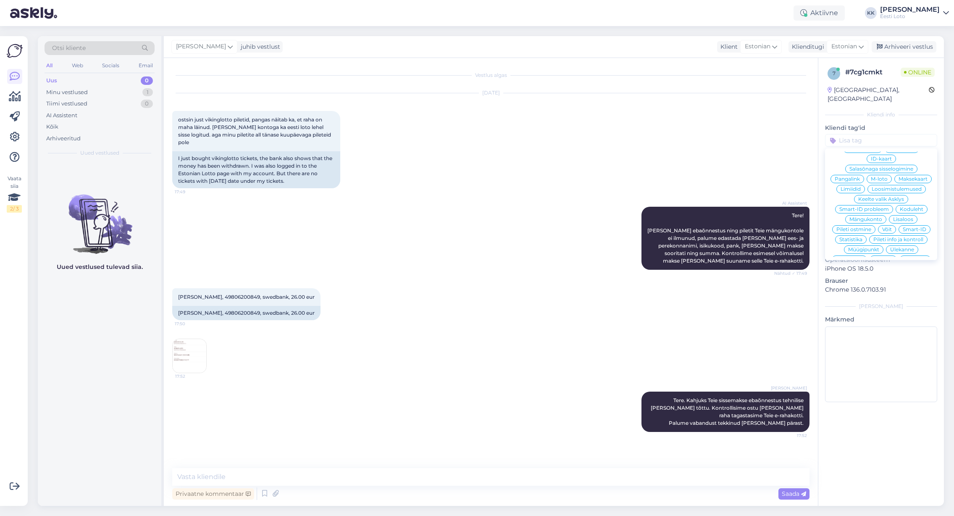
scroll to position [161, 0]
click at [876, 253] on span "E-rahakott" at bounding box center [881, 255] width 27 height 5
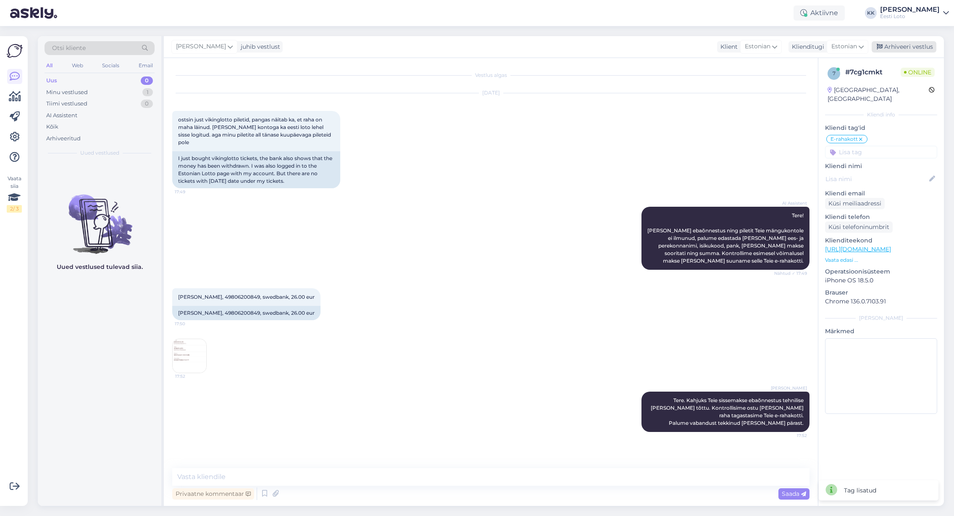
click at [909, 48] on div "Arhiveeri vestlus" at bounding box center [904, 46] width 65 height 11
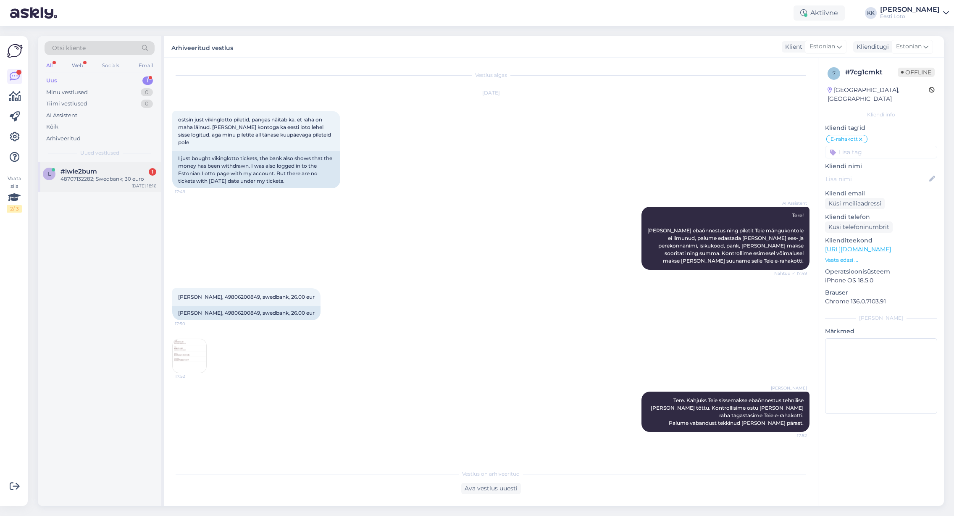
click at [90, 179] on div "48707132282; Swedbank; 30 euro" at bounding box center [109, 179] width 96 height 8
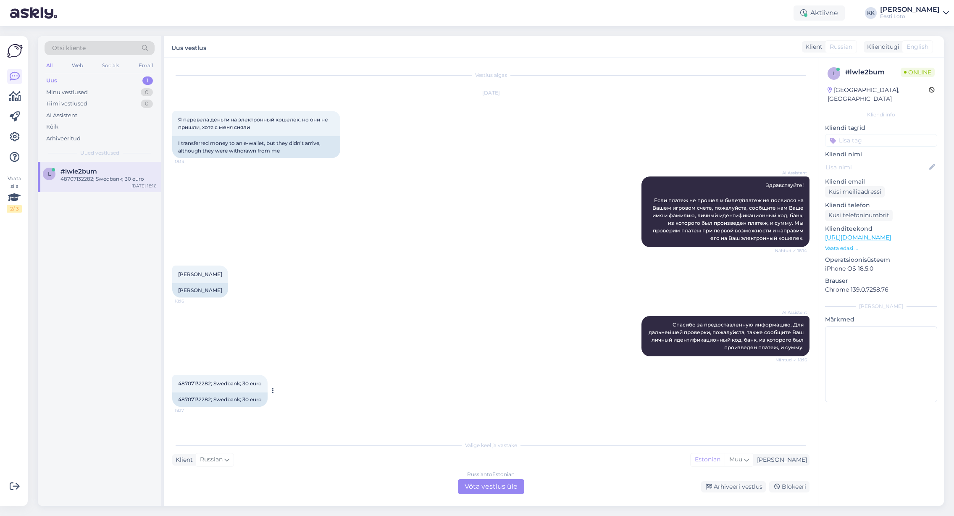
click at [192, 384] on span "48707132282; Swedbank; 30 euro" at bounding box center [220, 383] width 84 height 6
copy span "48707132282"
click at [62, 141] on div "Arhiveeritud" at bounding box center [63, 138] width 34 height 8
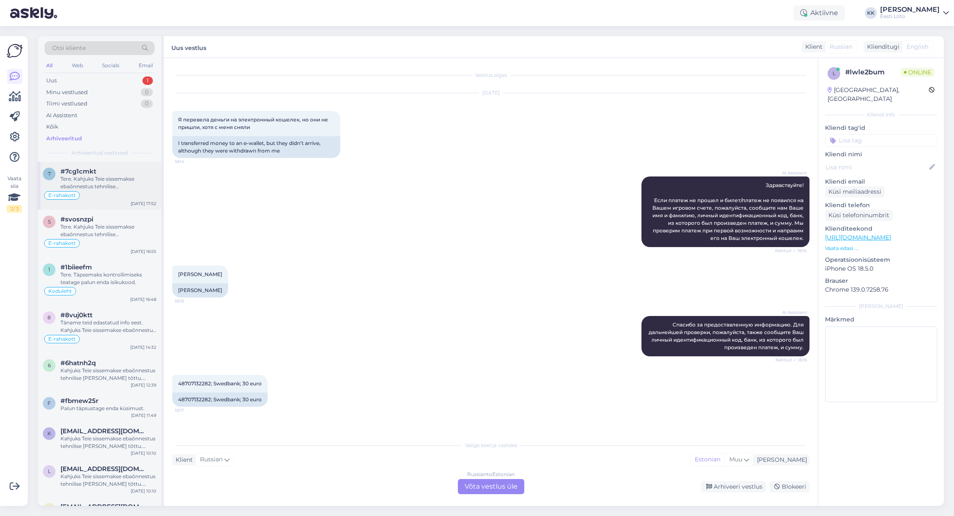
click at [112, 186] on div "Tere. Kahjuks Teie sissemakse ebaõnnestus tehnilise [PERSON_NAME] tõttu. Kontro…" at bounding box center [109, 182] width 96 height 15
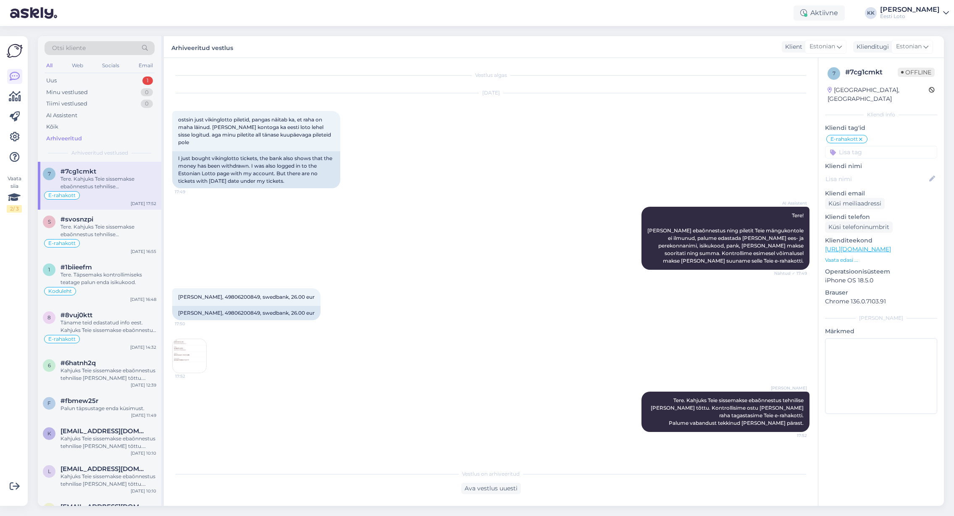
scroll to position [1, 0]
drag, startPoint x: 654, startPoint y: 389, endPoint x: 806, endPoint y: 417, distance: 154.6
click at [806, 417] on div "[PERSON_NAME] Tere. Kahjuks Teie sissemakse ebaõnnestus tehnilise [PERSON_NAME]…" at bounding box center [726, 412] width 168 height 40
copy span "Tere. Kahjuks Teie sissemakse ebaõnnestus tehnilise [PERSON_NAME] tõttu. Kontro…"
click at [70, 80] on div "Uus 1" at bounding box center [100, 81] width 110 height 12
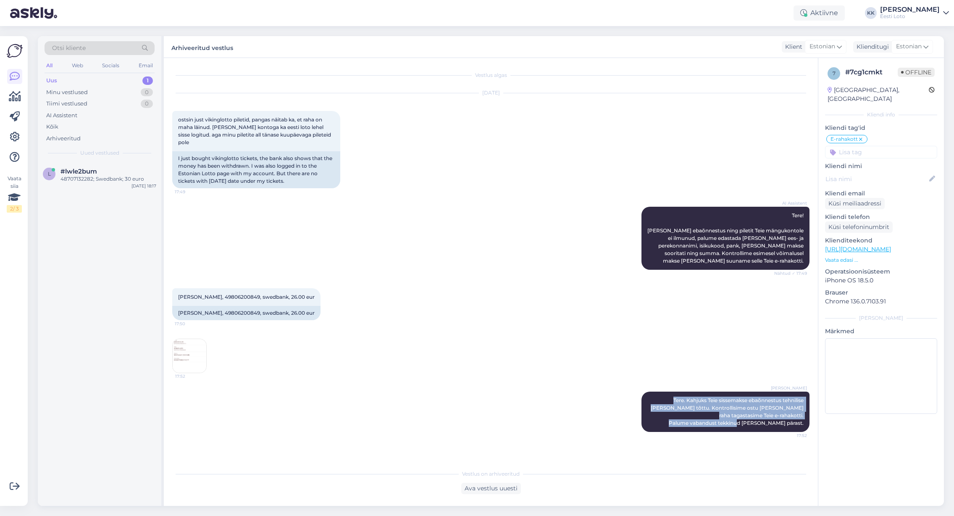
scroll to position [0, 0]
click at [87, 180] on div "48707132282; Swedbank; 30 euro" at bounding box center [109, 179] width 96 height 8
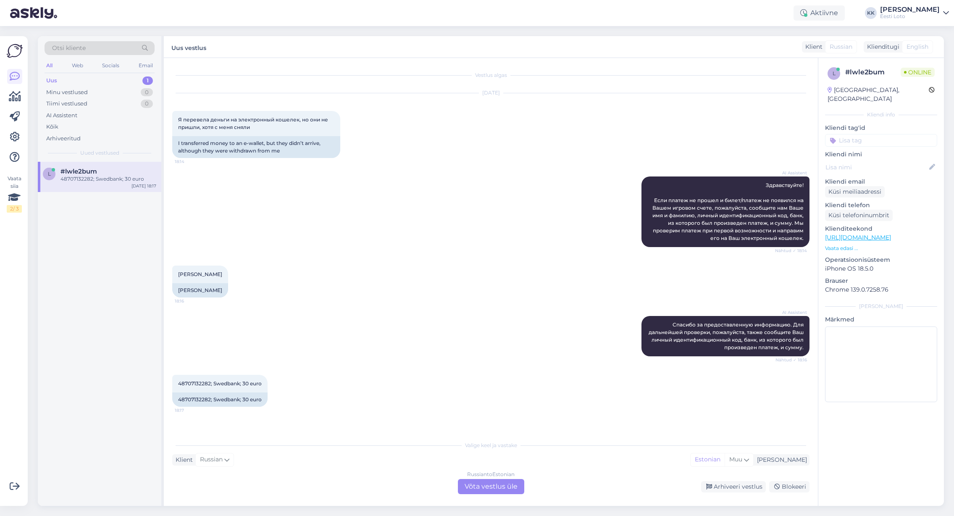
click at [495, 488] on div "Russian to Estonian Võta vestlus üle" at bounding box center [491, 486] width 66 height 15
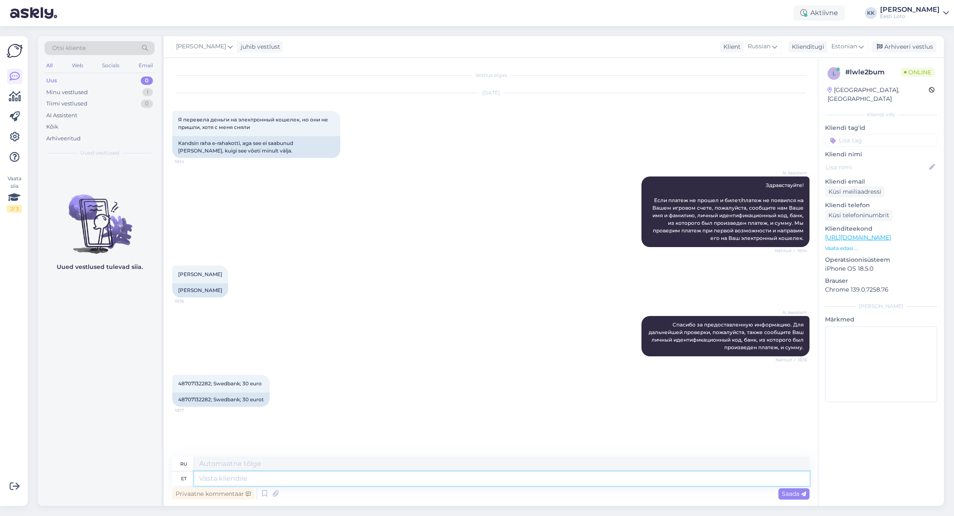
click at [444, 473] on textarea at bounding box center [502, 478] width 616 height 14
paste textarea "Tere. Kahjuks Teie sissemakse ebaõnnestus tehnilise [PERSON_NAME] tõttu. Kontro…"
type textarea "Tere. Kahjuks Teie sissemakse ebaõnnestus tehnilise [PERSON_NAME] tõttu. Kontro…"
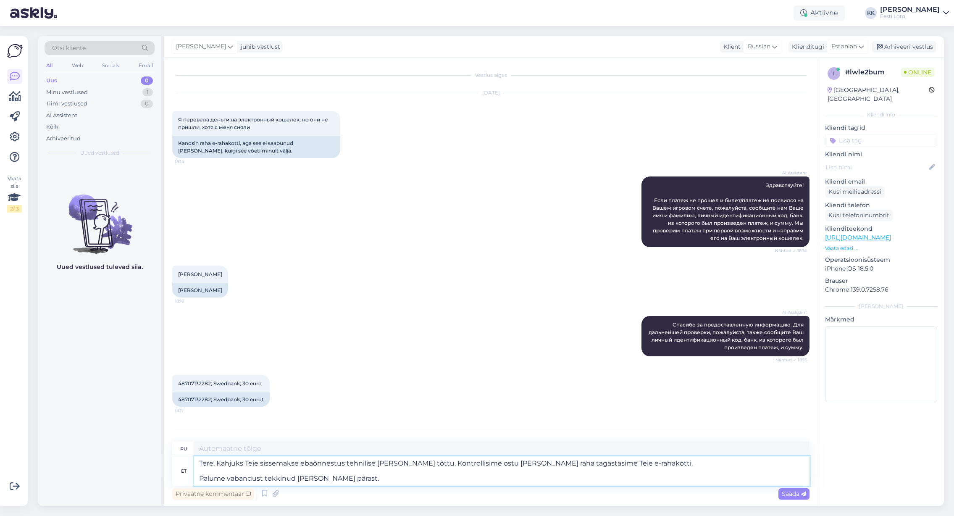
type textarea "Здравствуйте. К сожалению, ваш депозит не был зачислен из-за технической ошибки…"
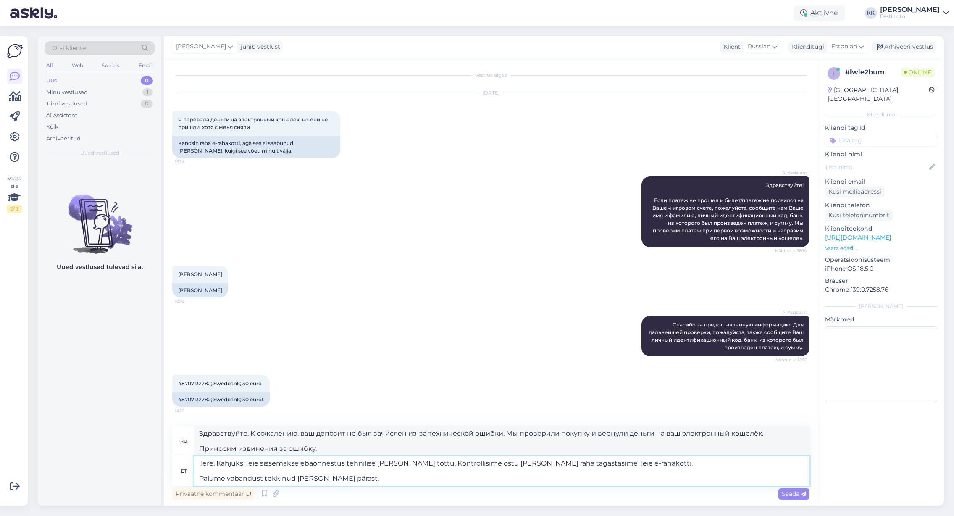
drag, startPoint x: 199, startPoint y: 479, endPoint x: 206, endPoint y: 479, distance: 7.6
click at [199, 479] on textarea "Tere. Kahjuks Teie sissemakse ebaõnnestus tehnilise [PERSON_NAME] tõttu. Kontro…" at bounding box center [502, 470] width 616 height 29
type textarea "Tere. Kahjuks Teie sissemakse ebaõnnestus tehnilise [PERSON_NAME] tõttu. Kontro…"
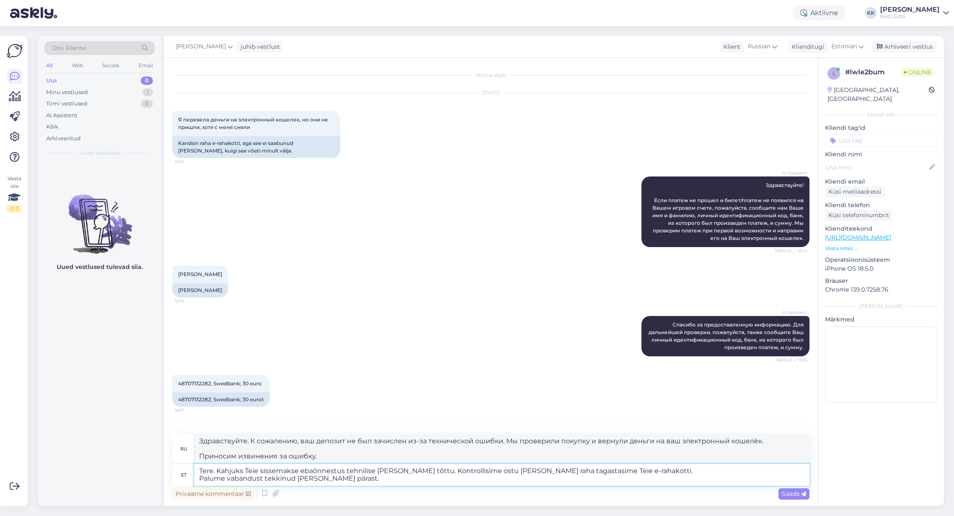
type textarea "Здравствуйте. К сожалению, ваш депозит не был зачислен из-за технической ошибки…"
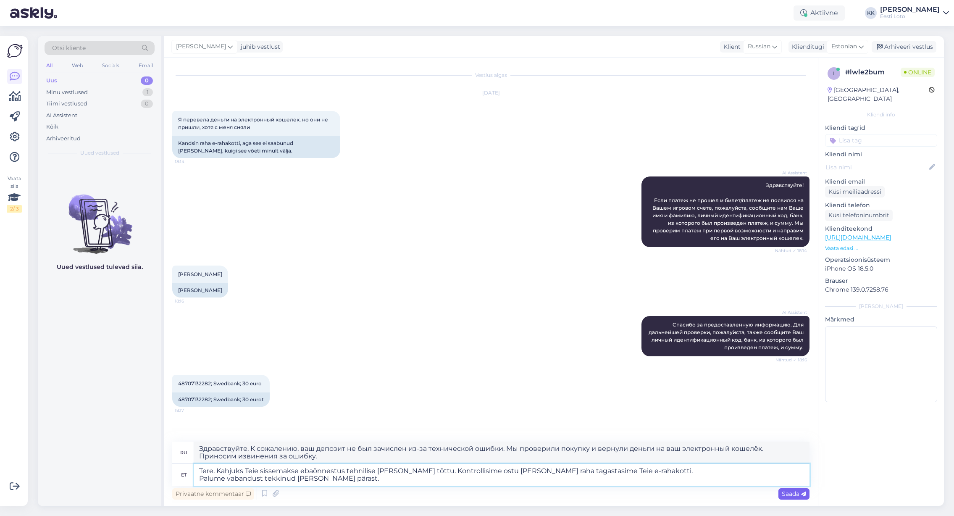
type textarea "Tere. Kahjuks Teie sissemakse ebaõnnestus tehnilise [PERSON_NAME] tõttu. Kontro…"
click at [794, 495] on span "Saada" at bounding box center [794, 494] width 24 height 8
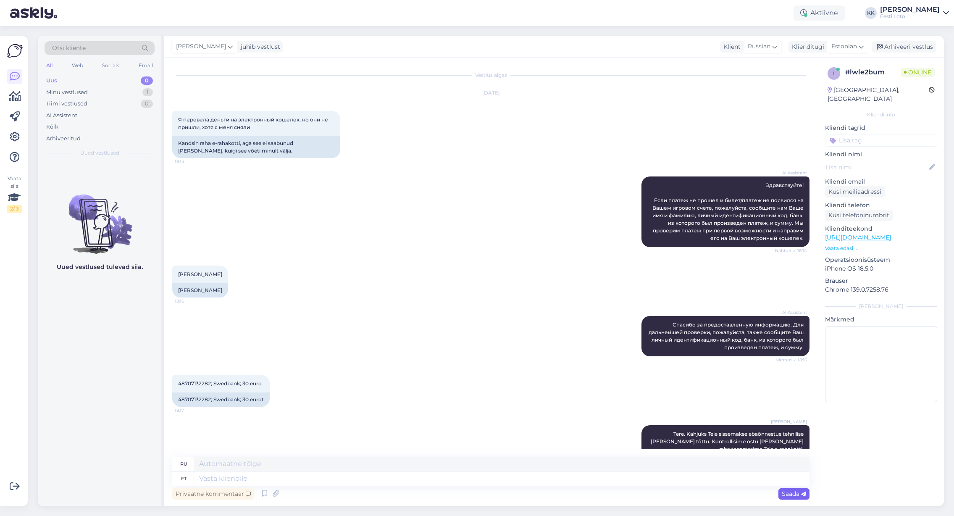
scroll to position [63, 0]
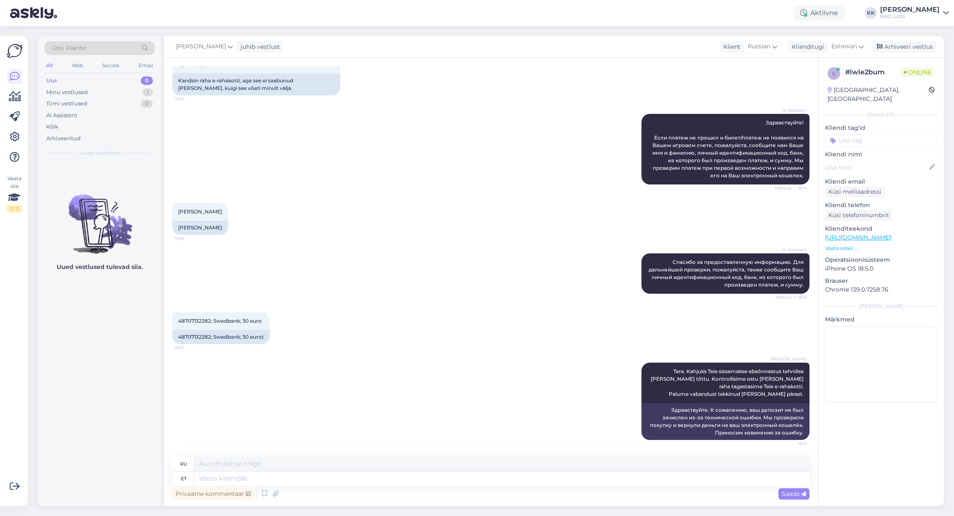
click at [874, 134] on input at bounding box center [881, 140] width 112 height 13
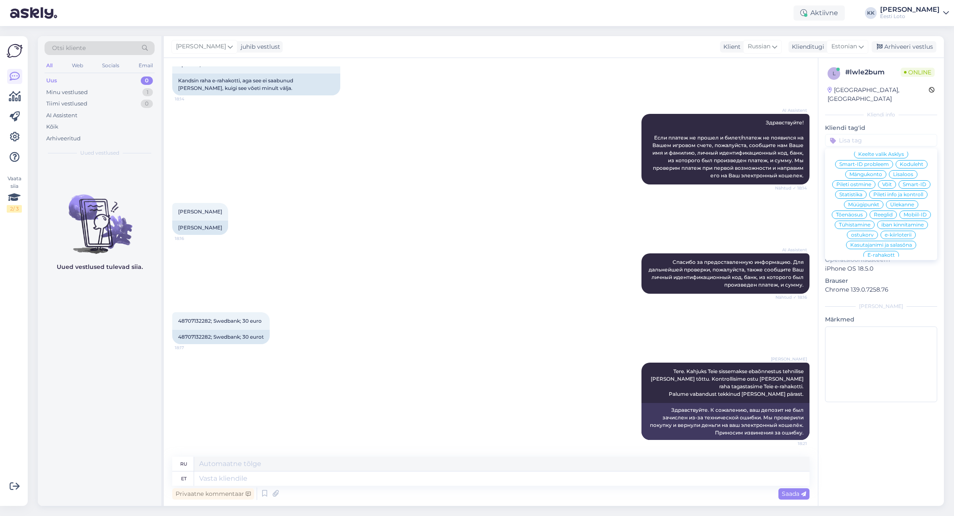
scroll to position [161, 0]
click at [874, 253] on span "E-rahakott" at bounding box center [881, 255] width 27 height 5
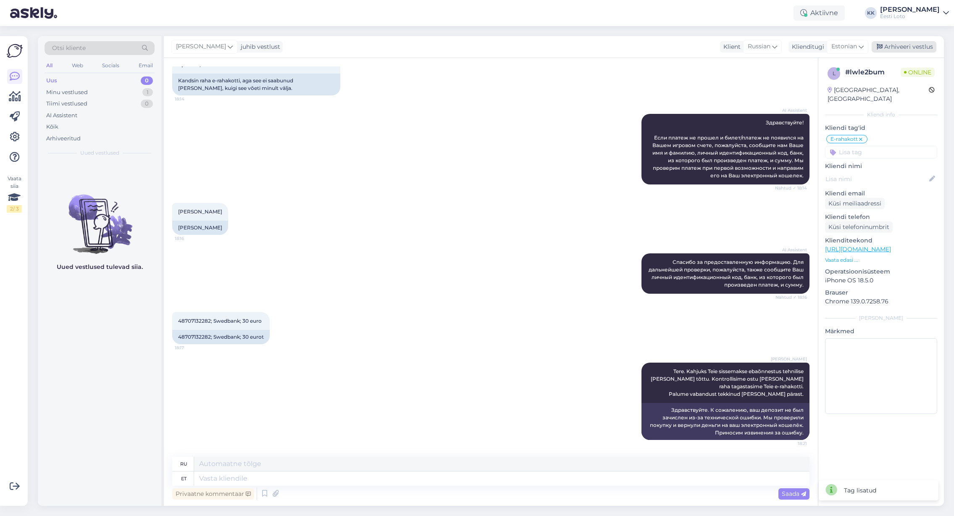
click at [919, 52] on div "Arhiveeri vestlus" at bounding box center [904, 46] width 65 height 11
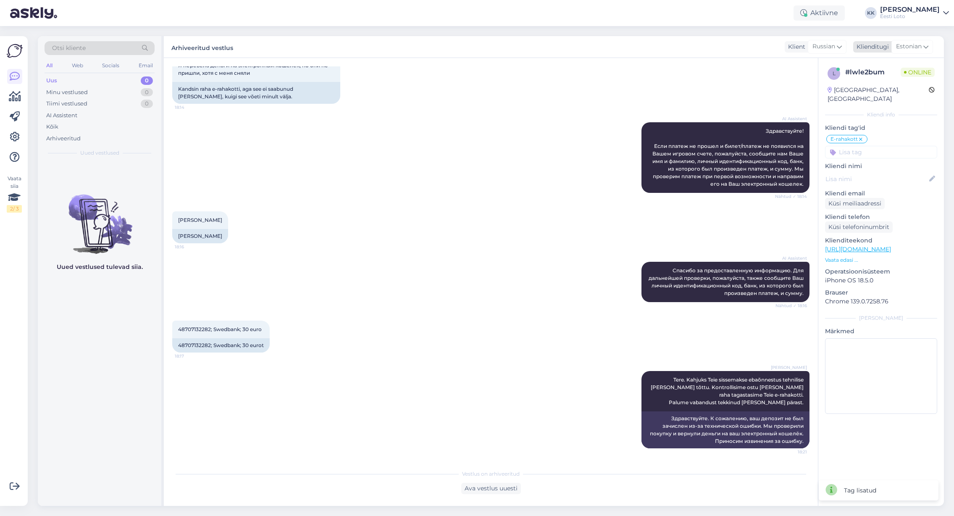
scroll to position [54, 0]
